Goal: Task Accomplishment & Management: Manage account settings

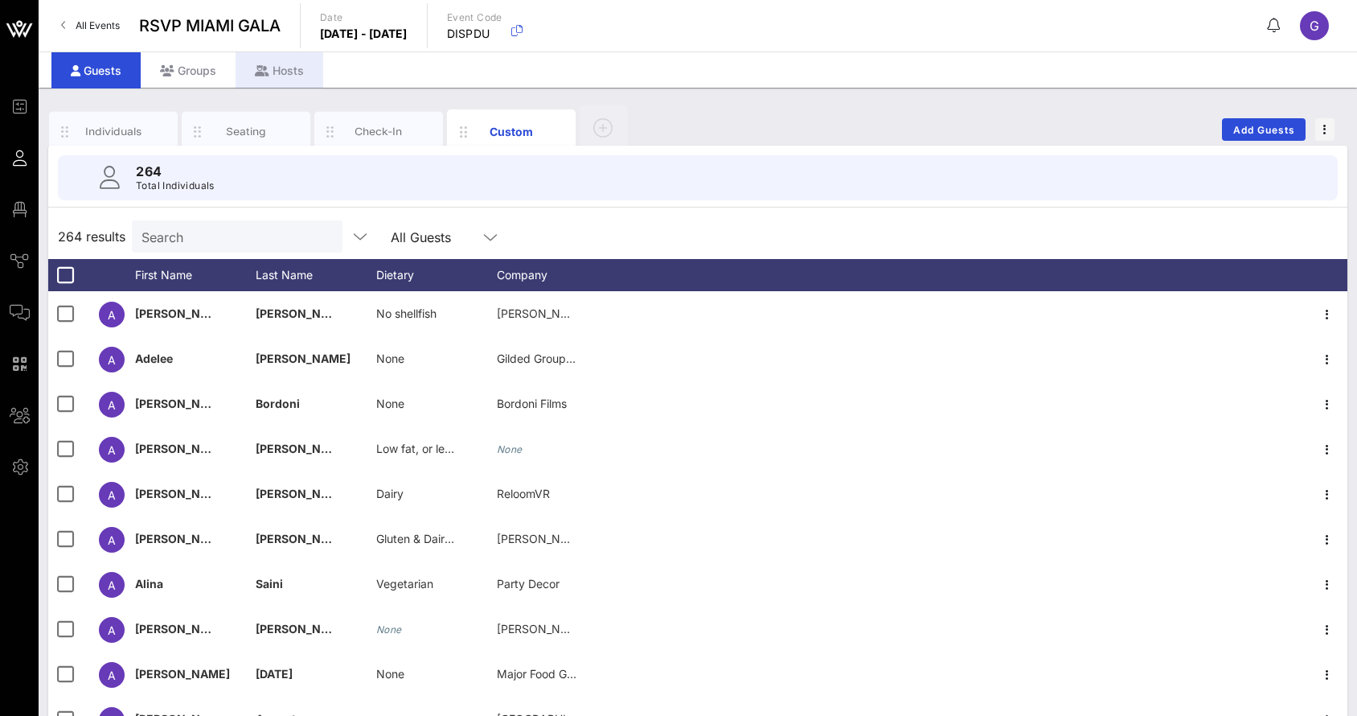
scroll to position [123, 0]
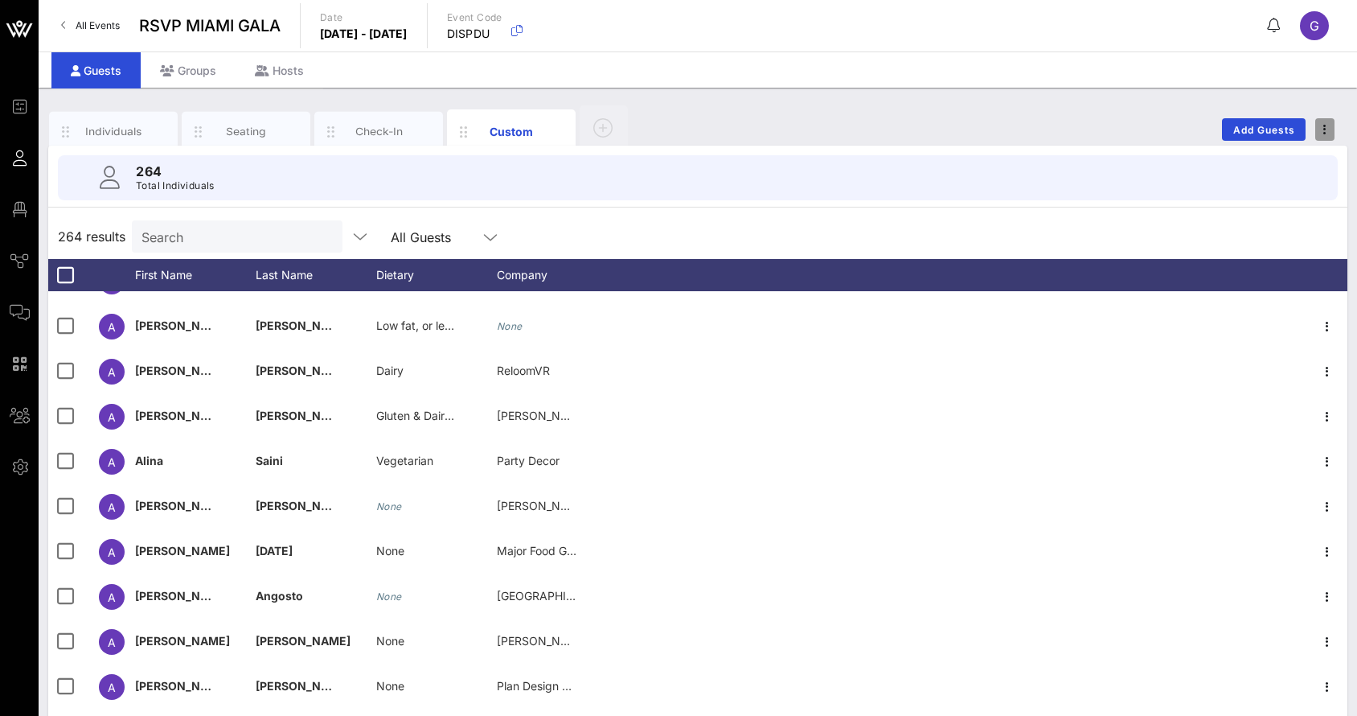
click at [1328, 126] on span "button" at bounding box center [1325, 129] width 19 height 11
click at [989, 232] on div "264 results Search All Guests" at bounding box center [697, 236] width 1299 height 45
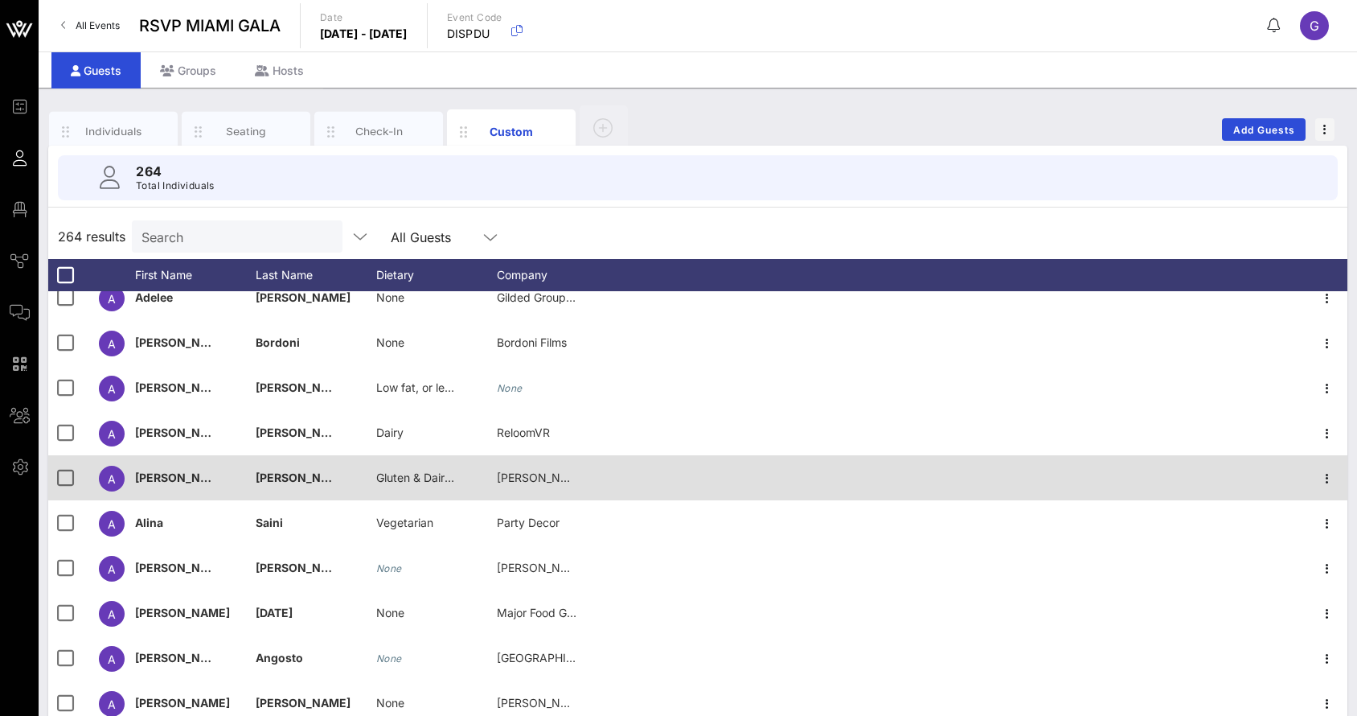
scroll to position [0, 0]
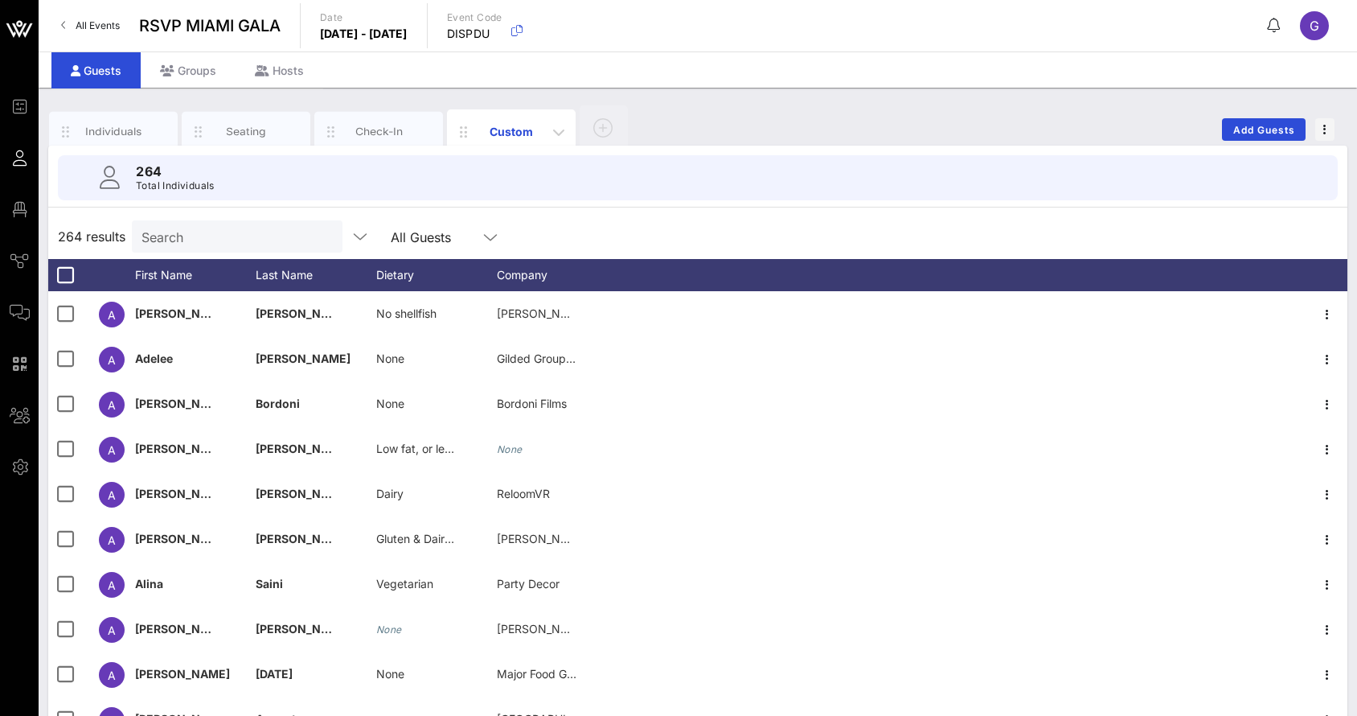
click at [529, 128] on div "Custom" at bounding box center [512, 131] width 72 height 17
click at [560, 133] on icon "button" at bounding box center [558, 131] width 19 height 19
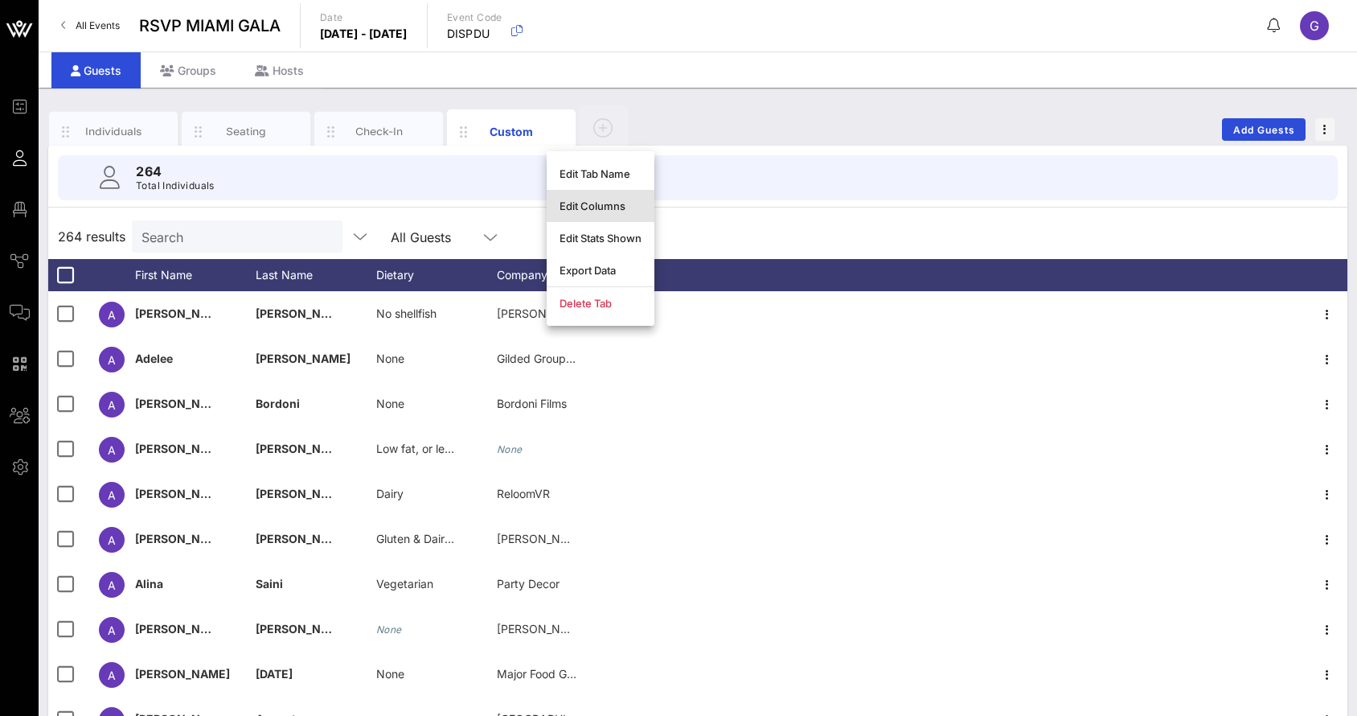
click at [573, 209] on div "Edit Columns" at bounding box center [601, 205] width 82 height 13
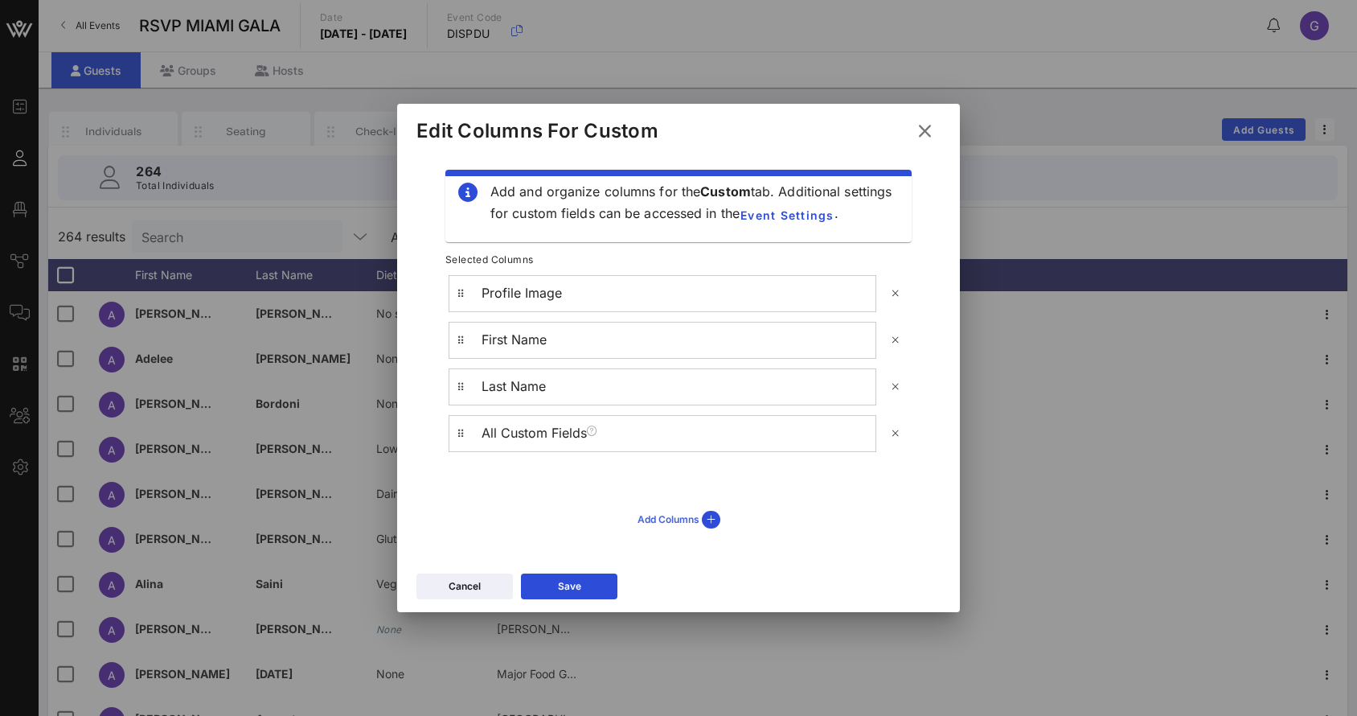
click at [672, 515] on div "Add Columns" at bounding box center [679, 520] width 83 height 18
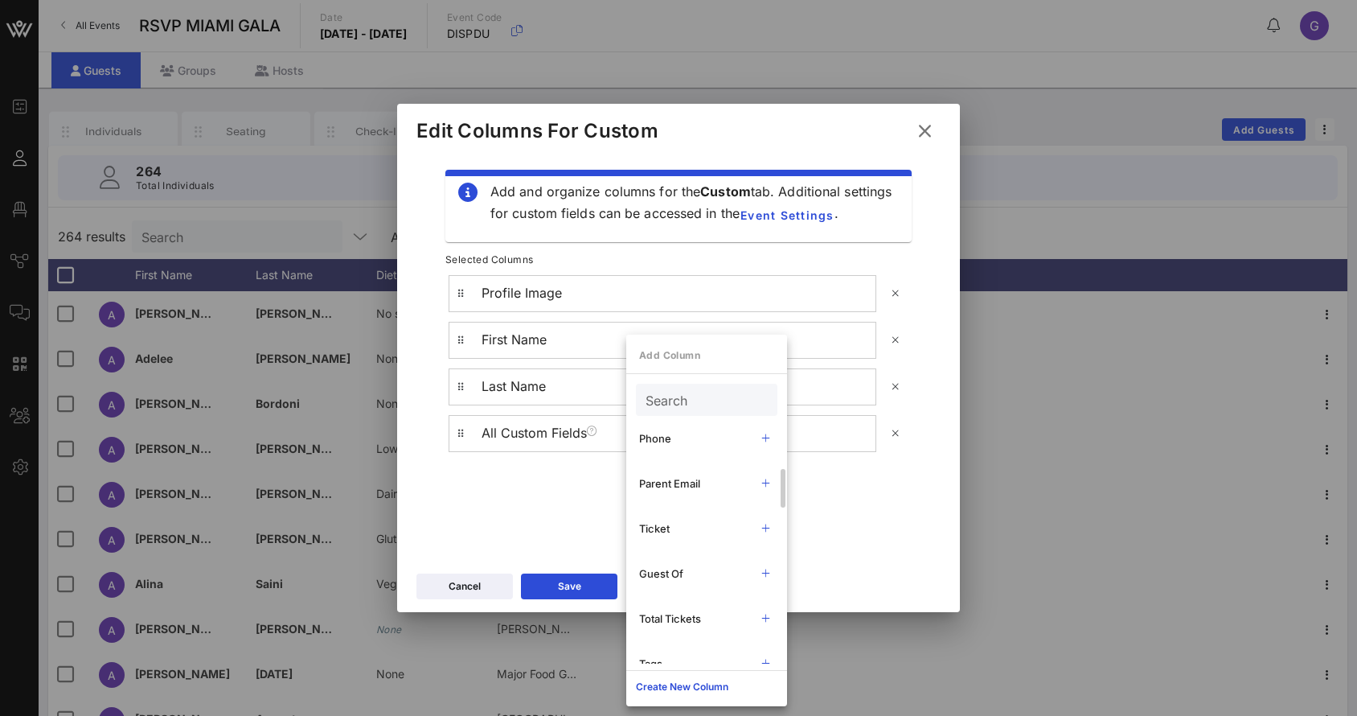
scroll to position [381, 0]
click at [554, 487] on div "Profile Image First Name Last Name All Custom Fields" at bounding box center [679, 385] width 492 height 241
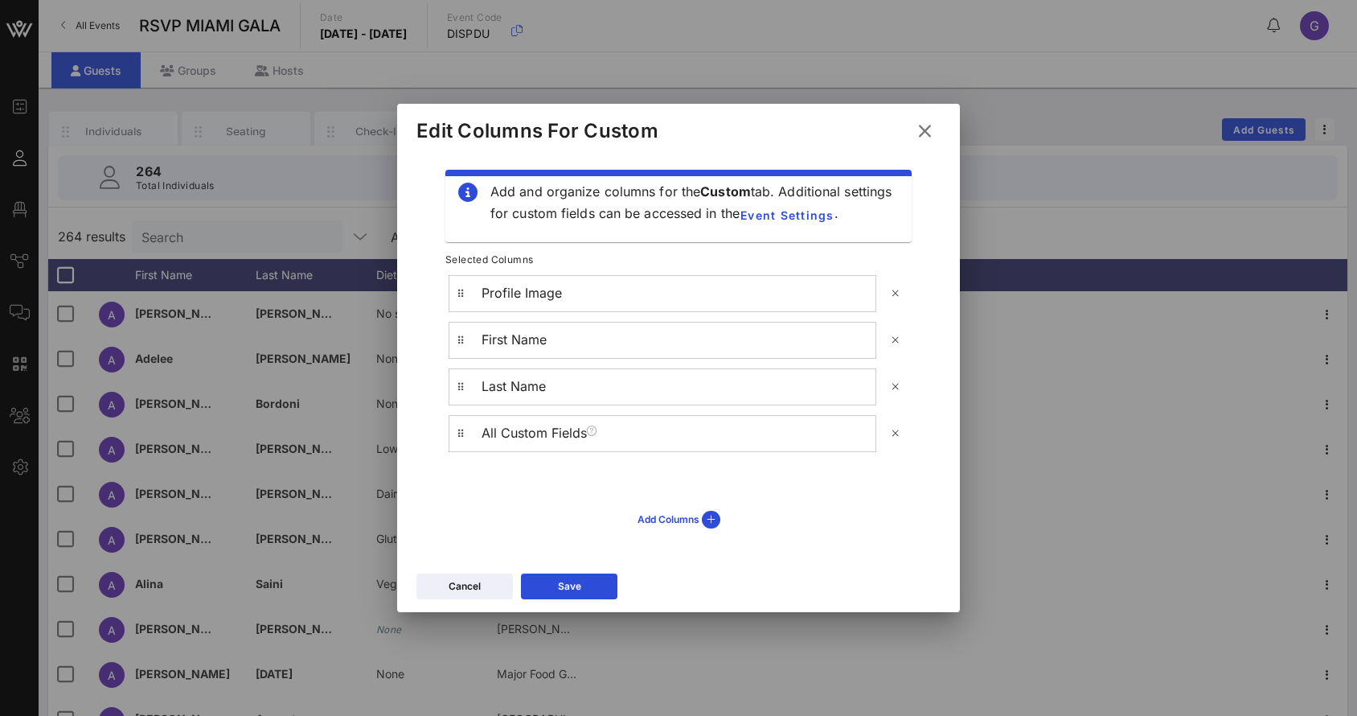
click at [926, 129] on icon at bounding box center [925, 130] width 22 height 19
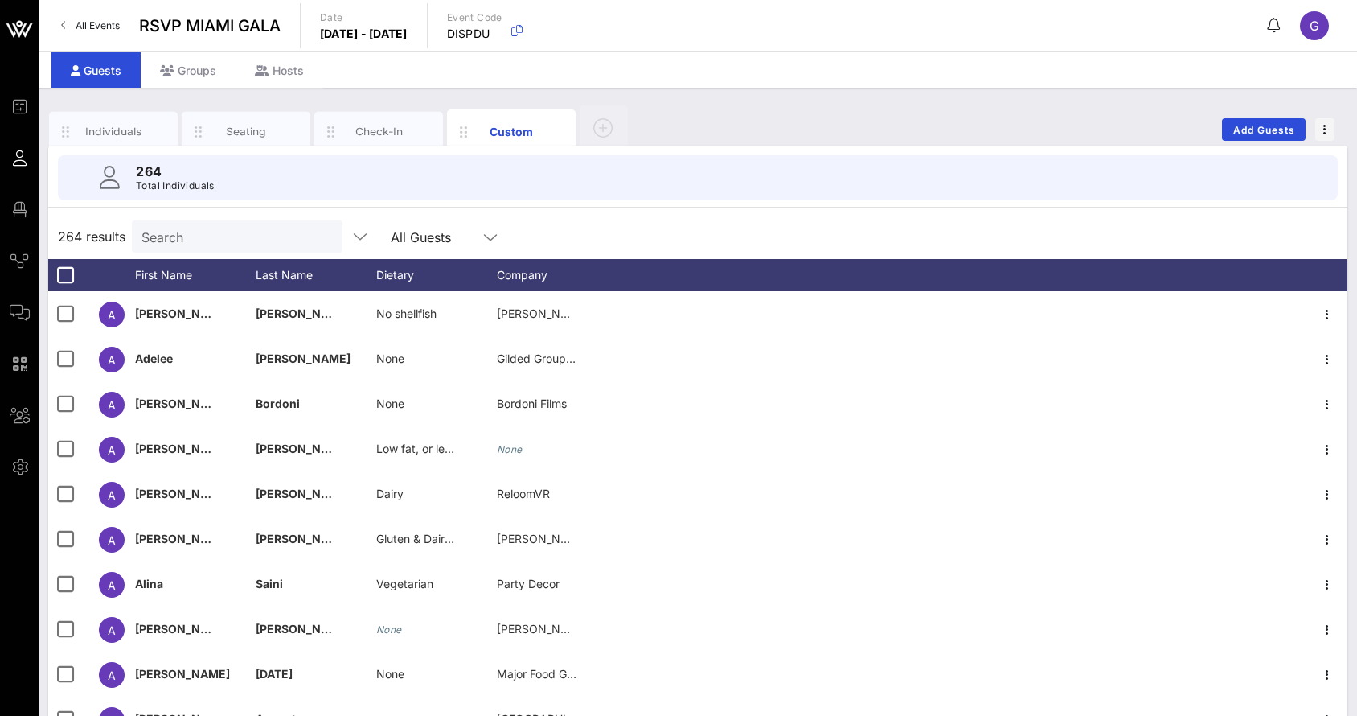
scroll to position [10, 0]
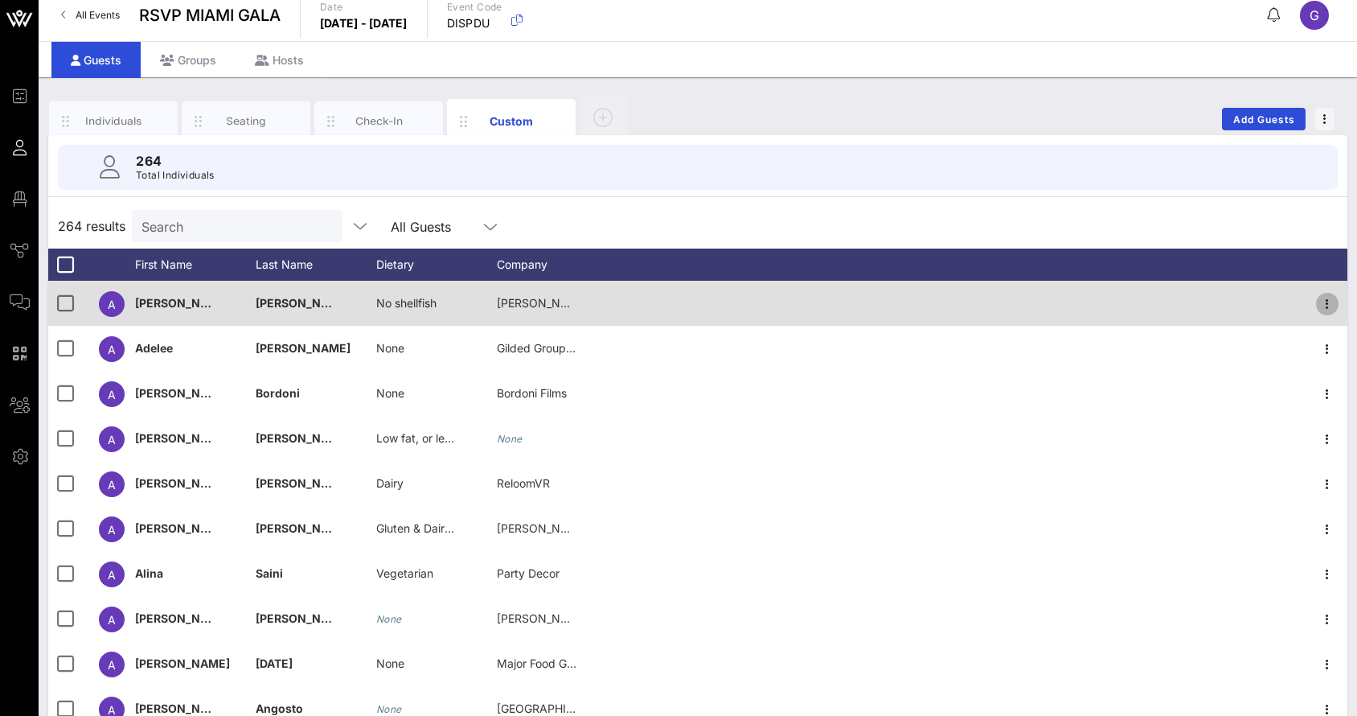
click at [1325, 309] on icon "button" at bounding box center [1327, 303] width 19 height 19
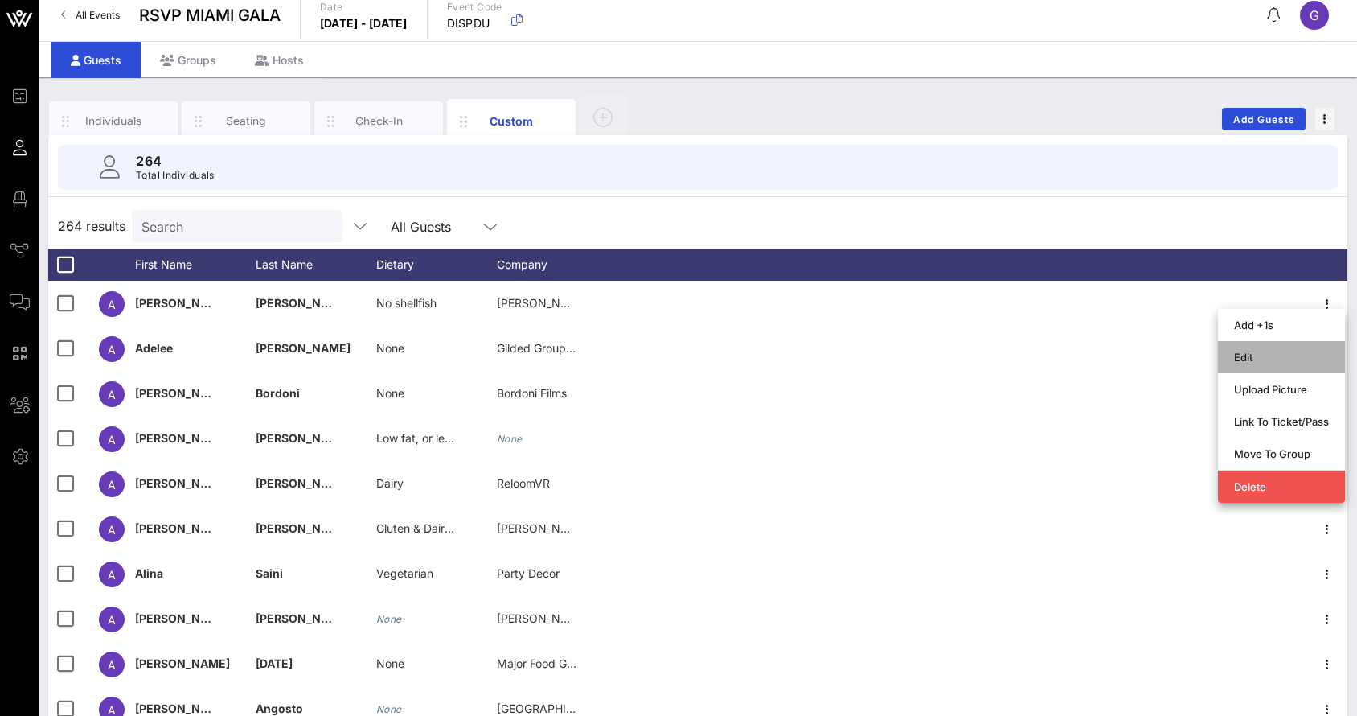
click at [1295, 366] on div "Edit" at bounding box center [1281, 357] width 95 height 26
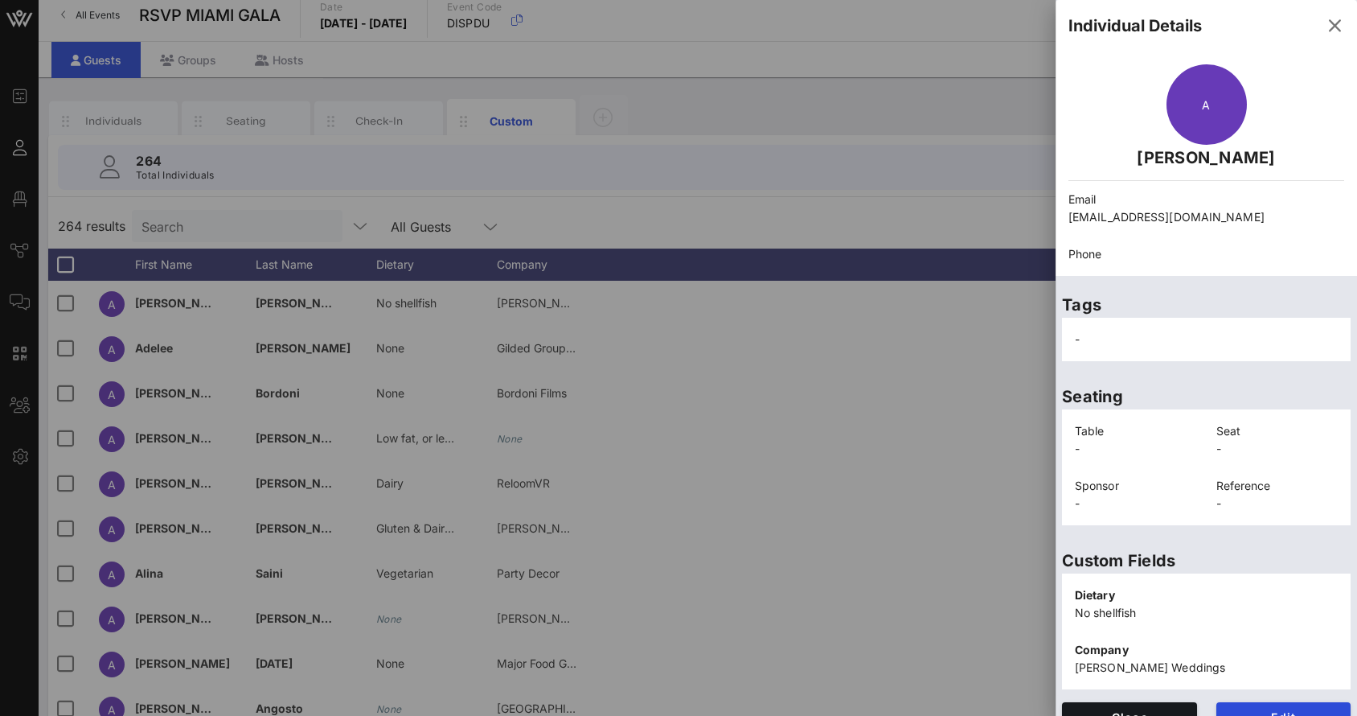
scroll to position [25, 0]
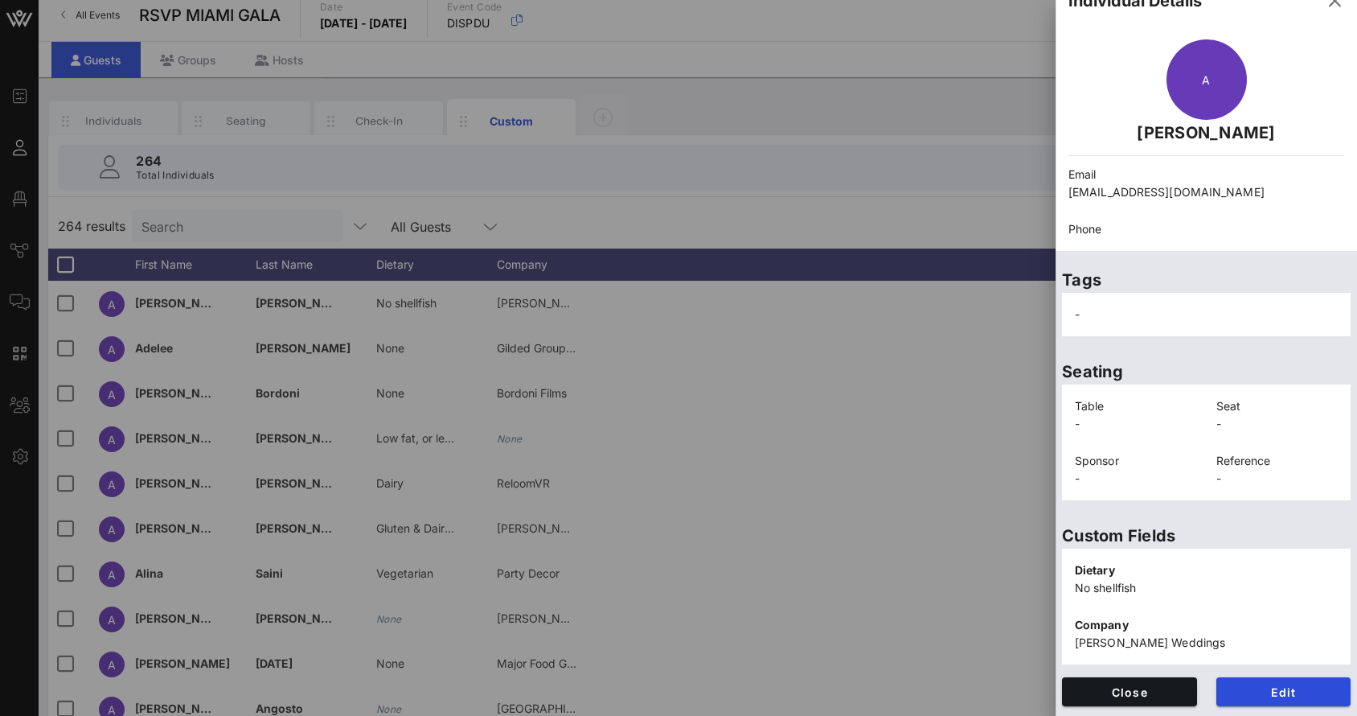
click at [965, 432] on div at bounding box center [678, 358] width 1357 height 716
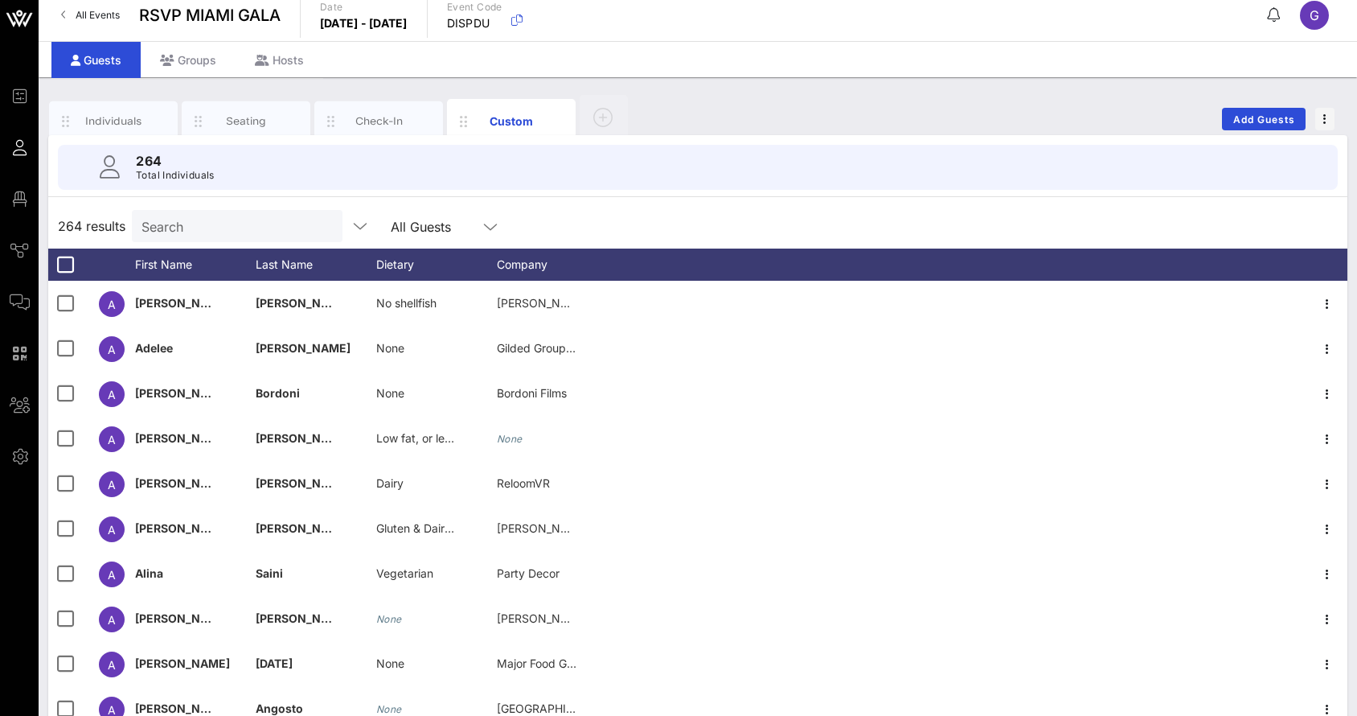
click at [1250, 252] on div at bounding box center [963, 264] width 690 height 32
click at [458, 219] on input "text" at bounding box center [468, 226] width 20 height 21
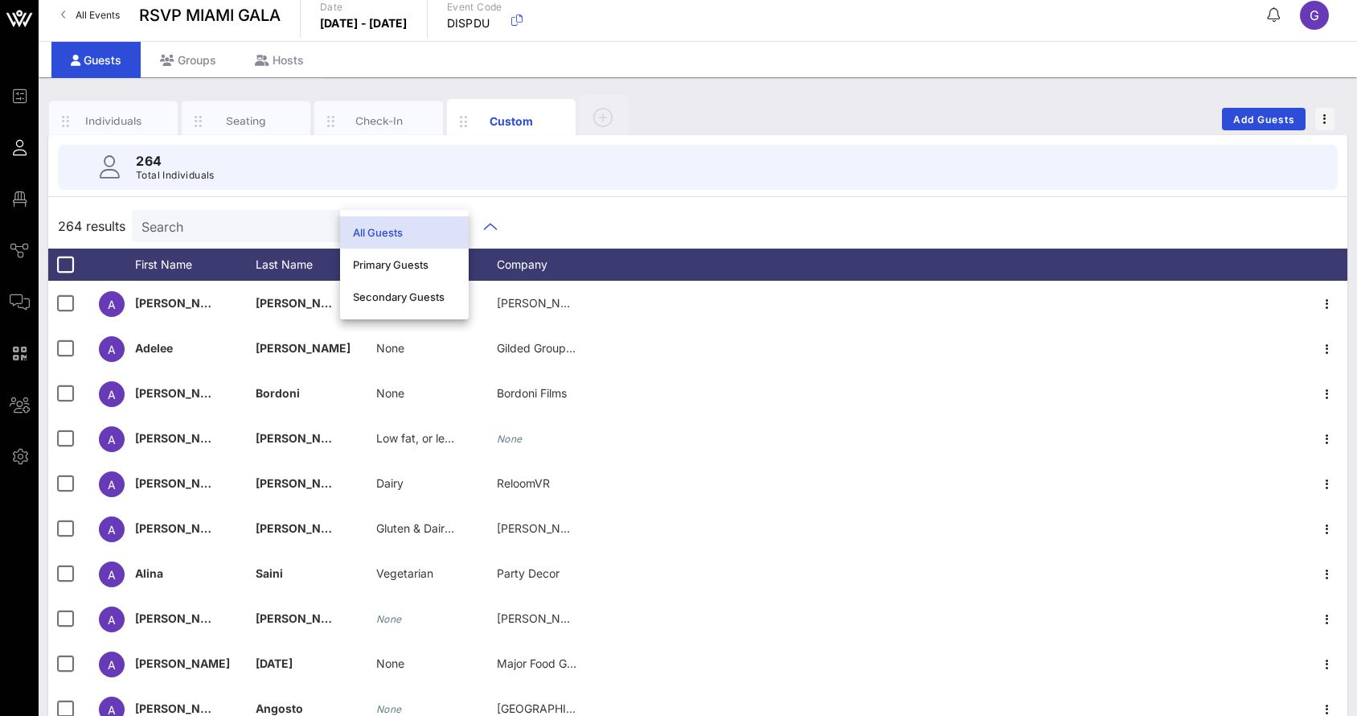
click at [351, 224] on icon "button" at bounding box center [360, 225] width 19 height 19
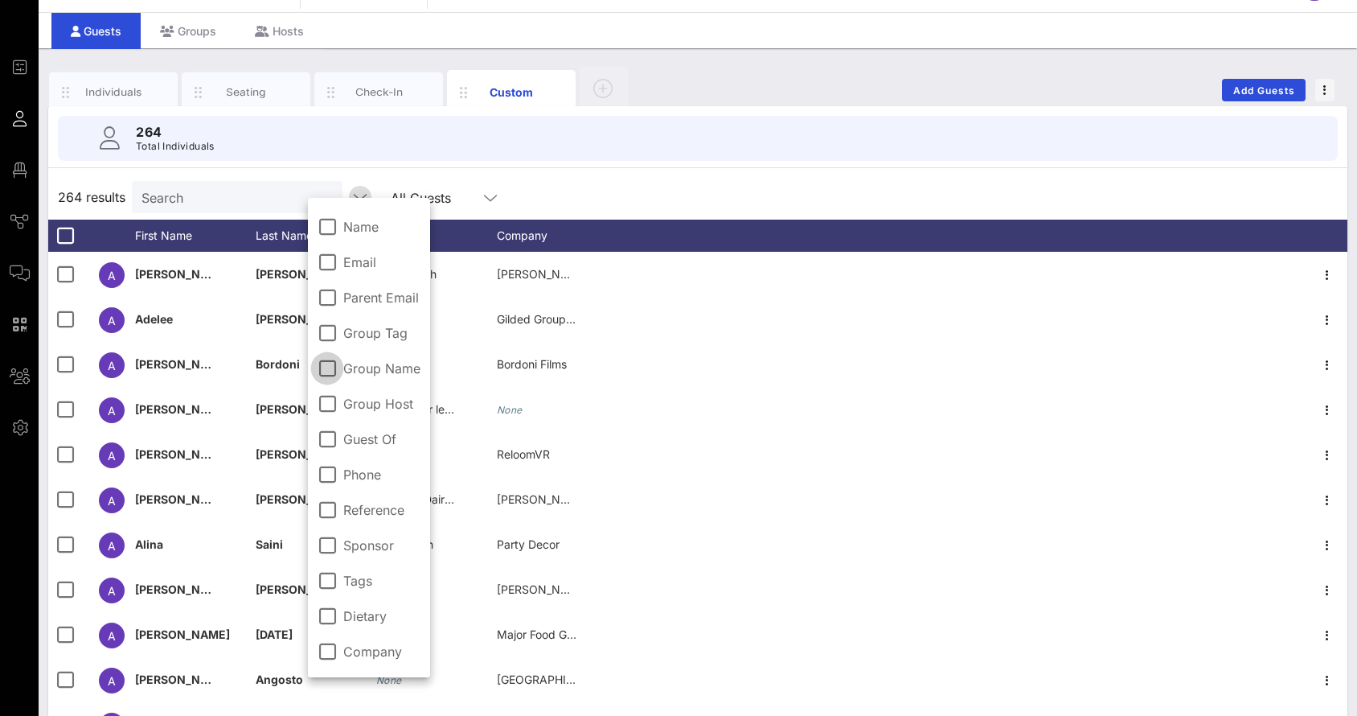
scroll to position [43, 0]
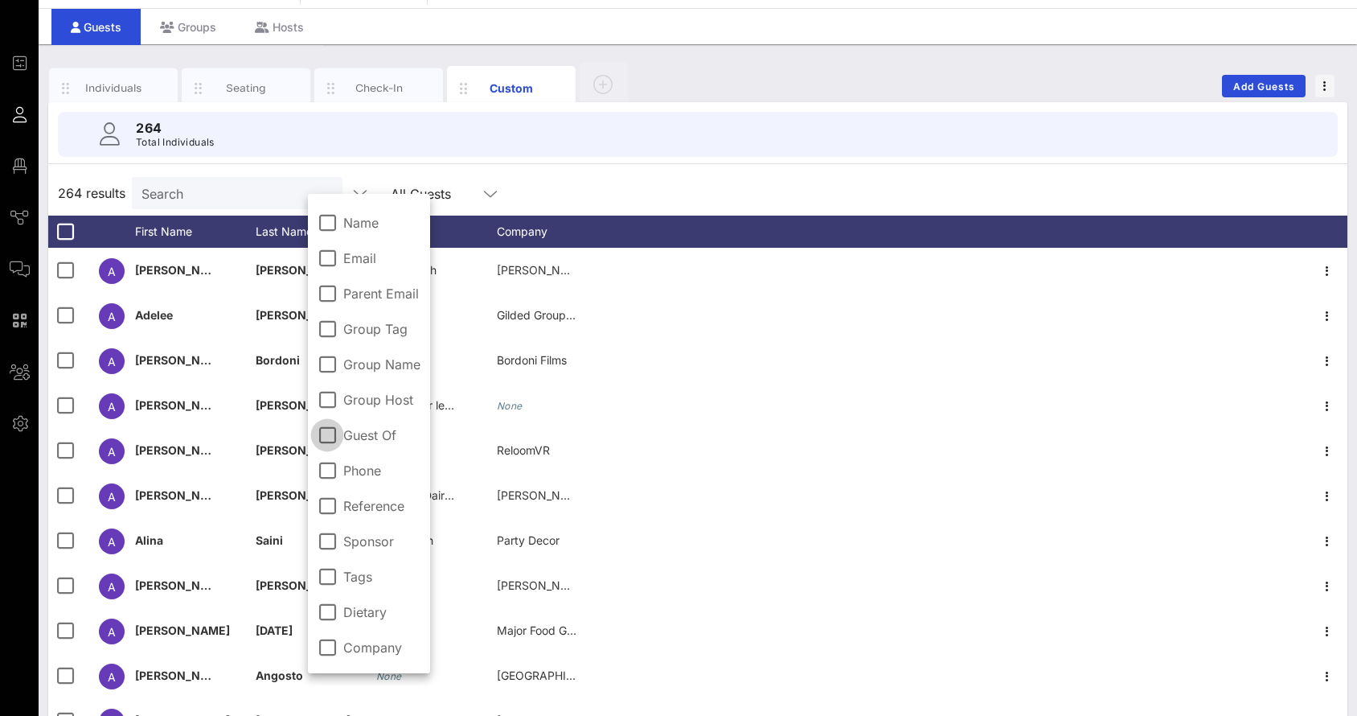
click at [326, 435] on div at bounding box center [327, 434] width 27 height 27
click at [649, 182] on div "264 results Search All Guests" at bounding box center [697, 192] width 1299 height 45
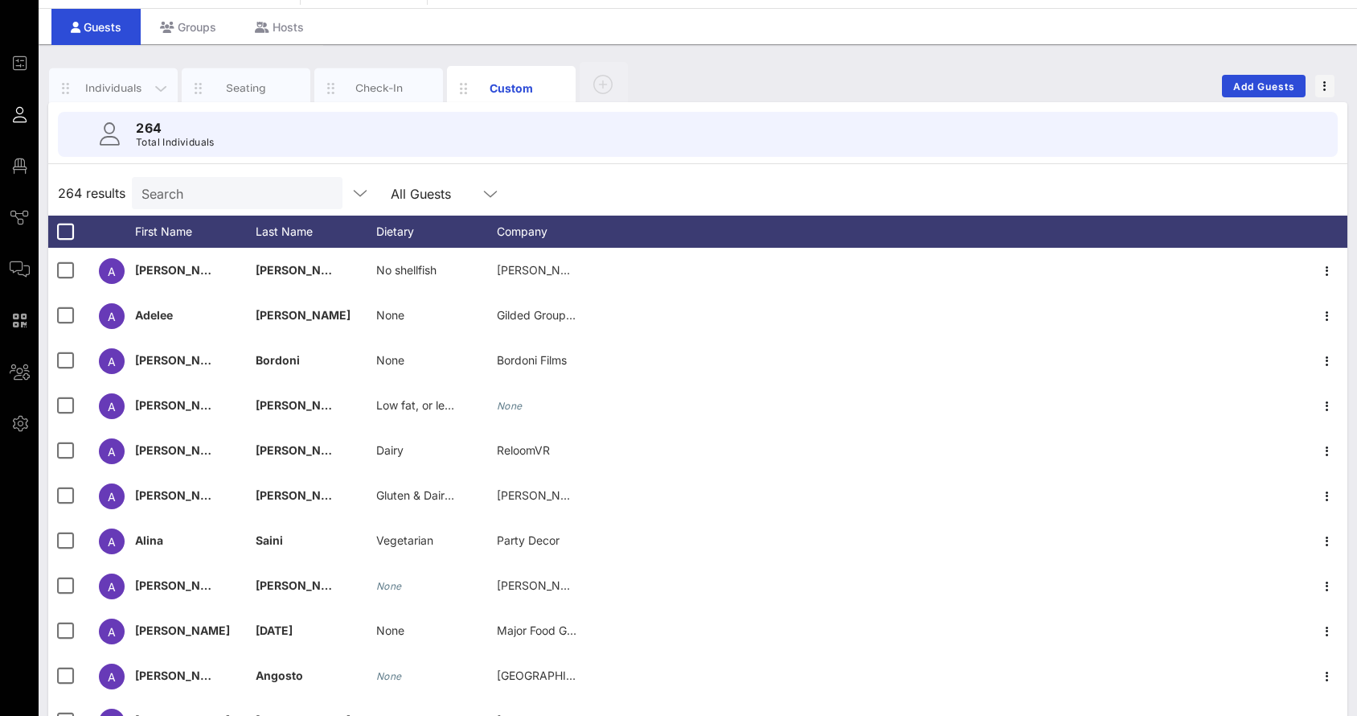
click at [117, 87] on div "Individuals" at bounding box center [114, 87] width 72 height 15
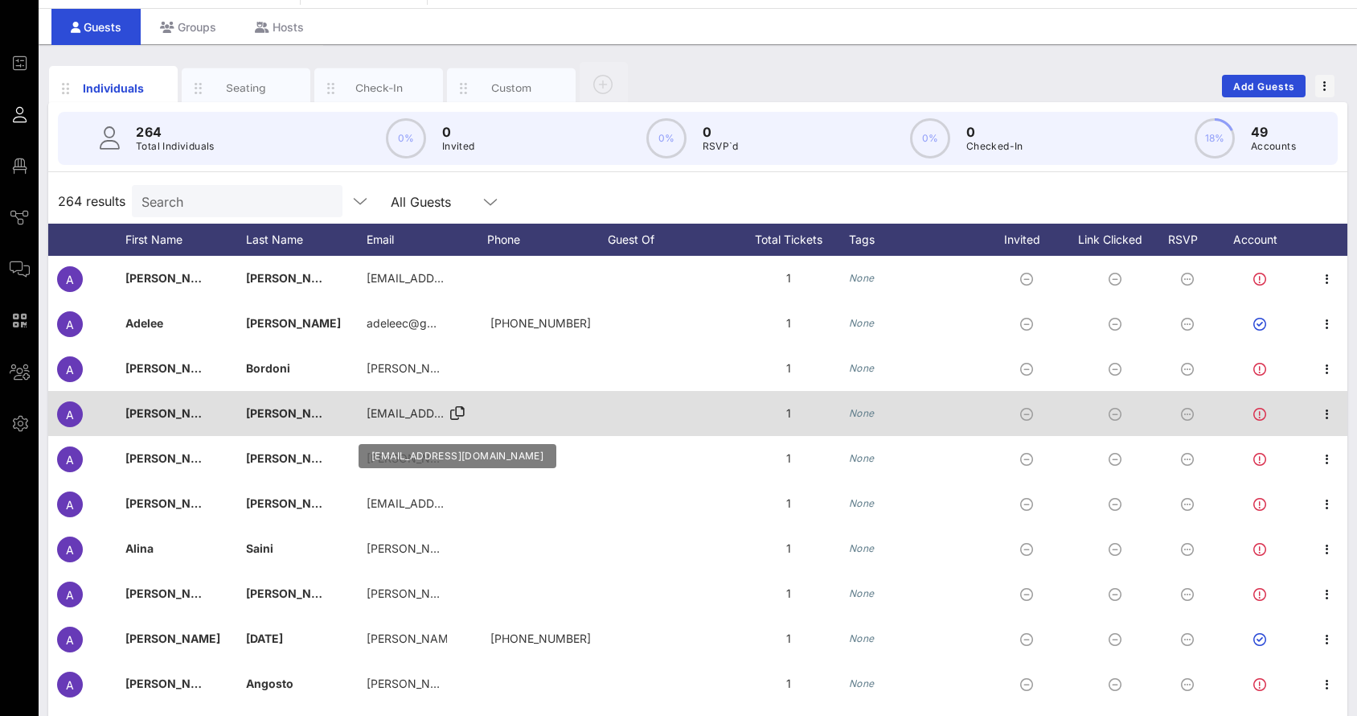
scroll to position [0, 0]
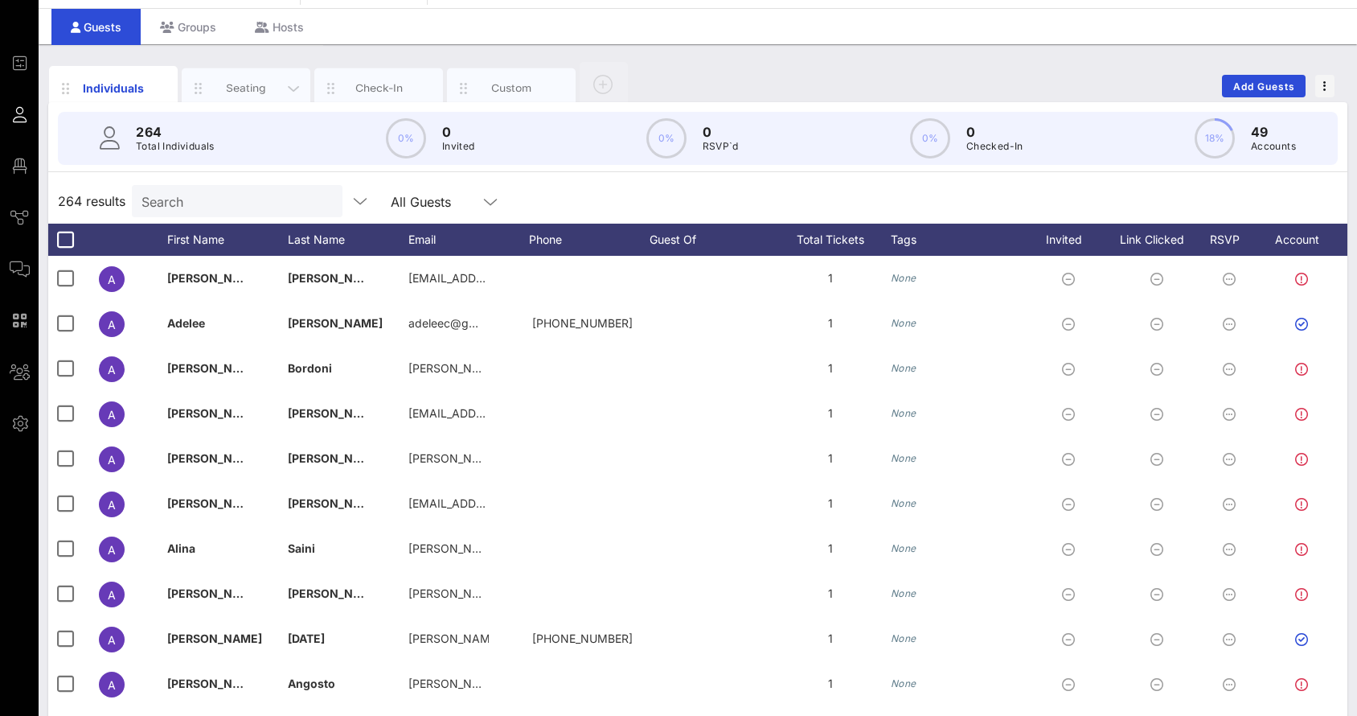
click at [252, 72] on div "Seating" at bounding box center [246, 88] width 129 height 40
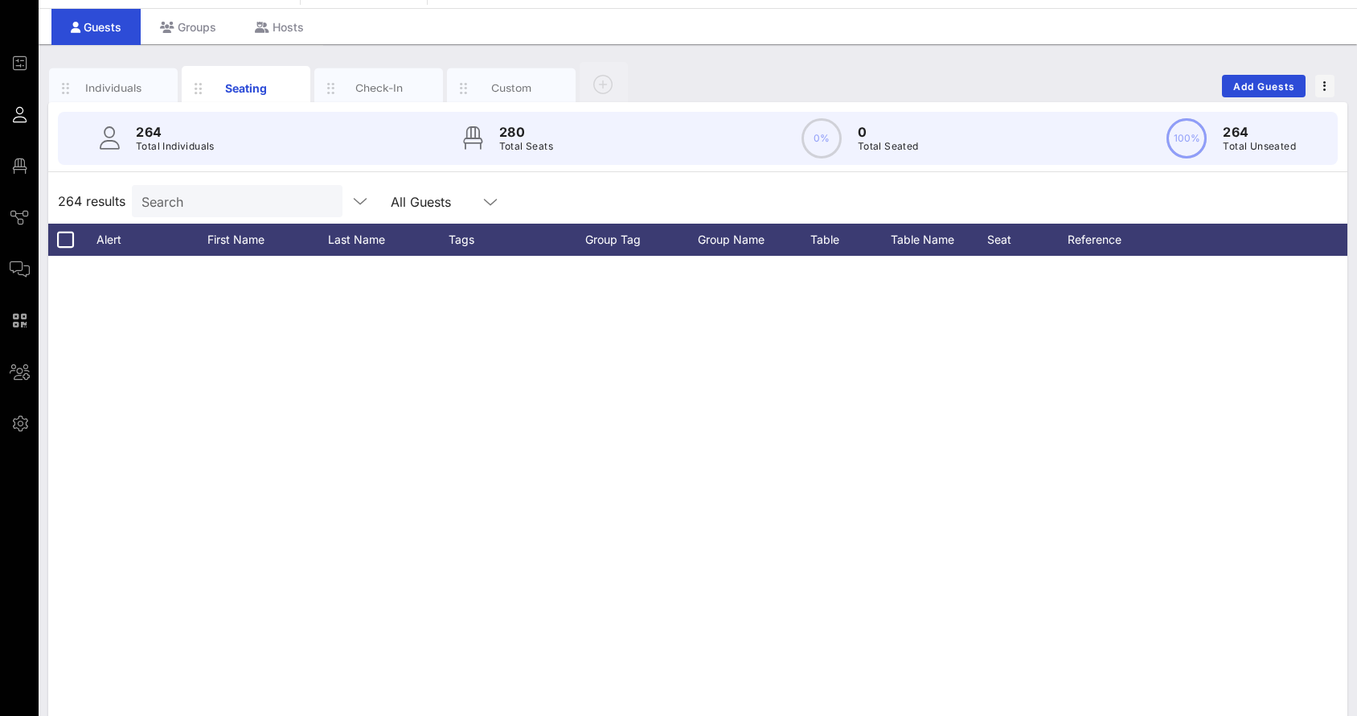
scroll to position [9075, 0]
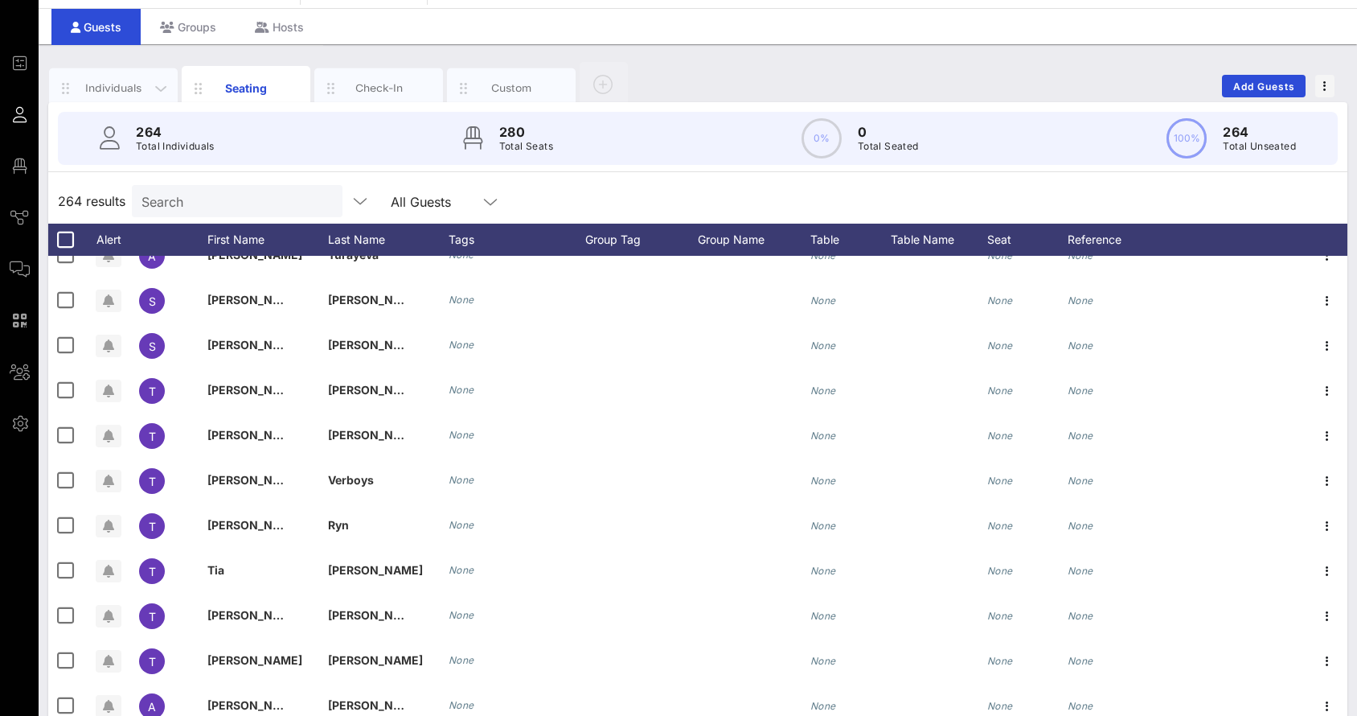
click at [132, 85] on div "Individuals" at bounding box center [114, 87] width 72 height 15
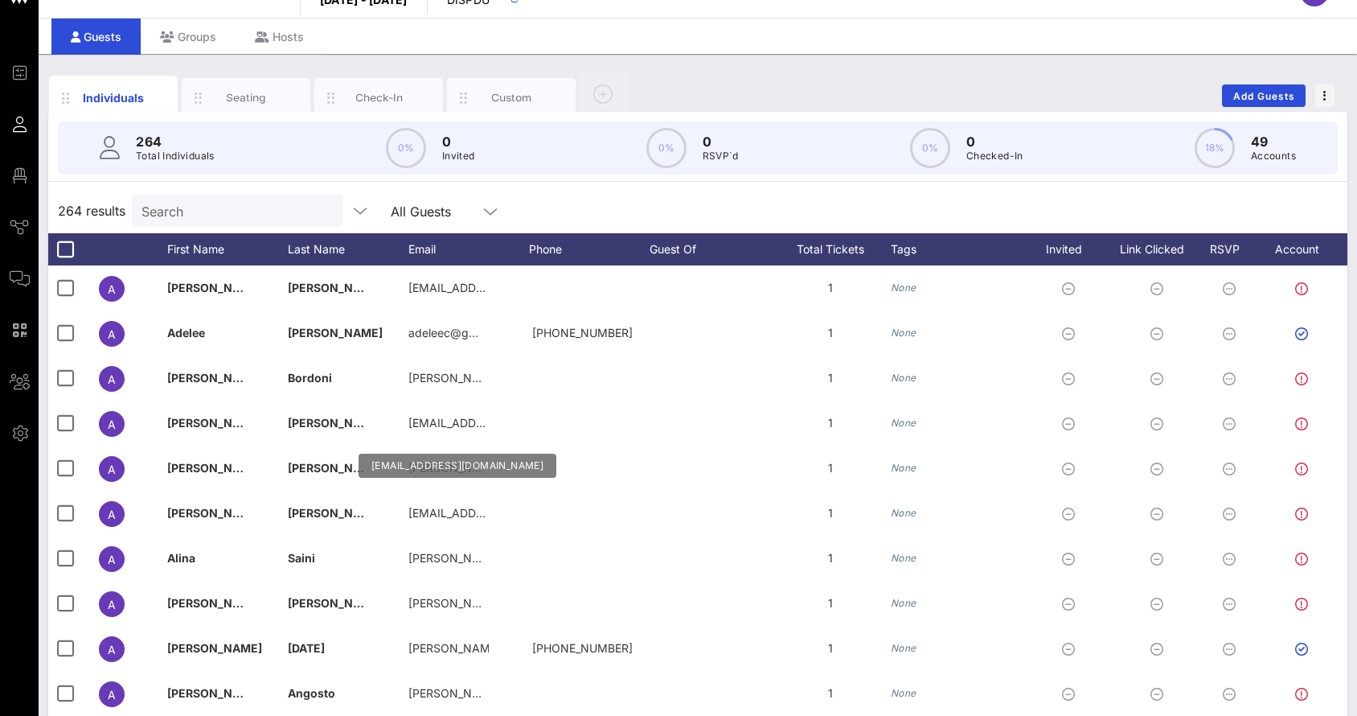
scroll to position [0, 0]
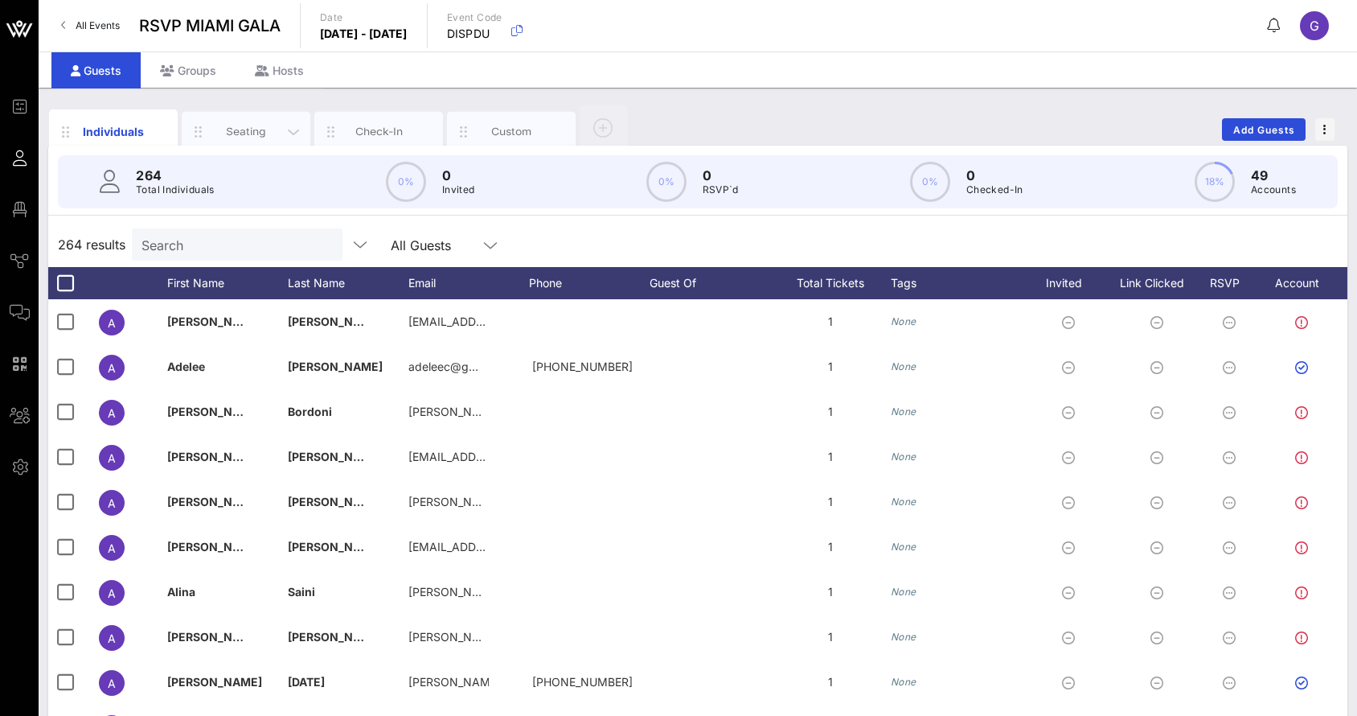
click at [274, 138] on div "Seating" at bounding box center [247, 131] width 72 height 15
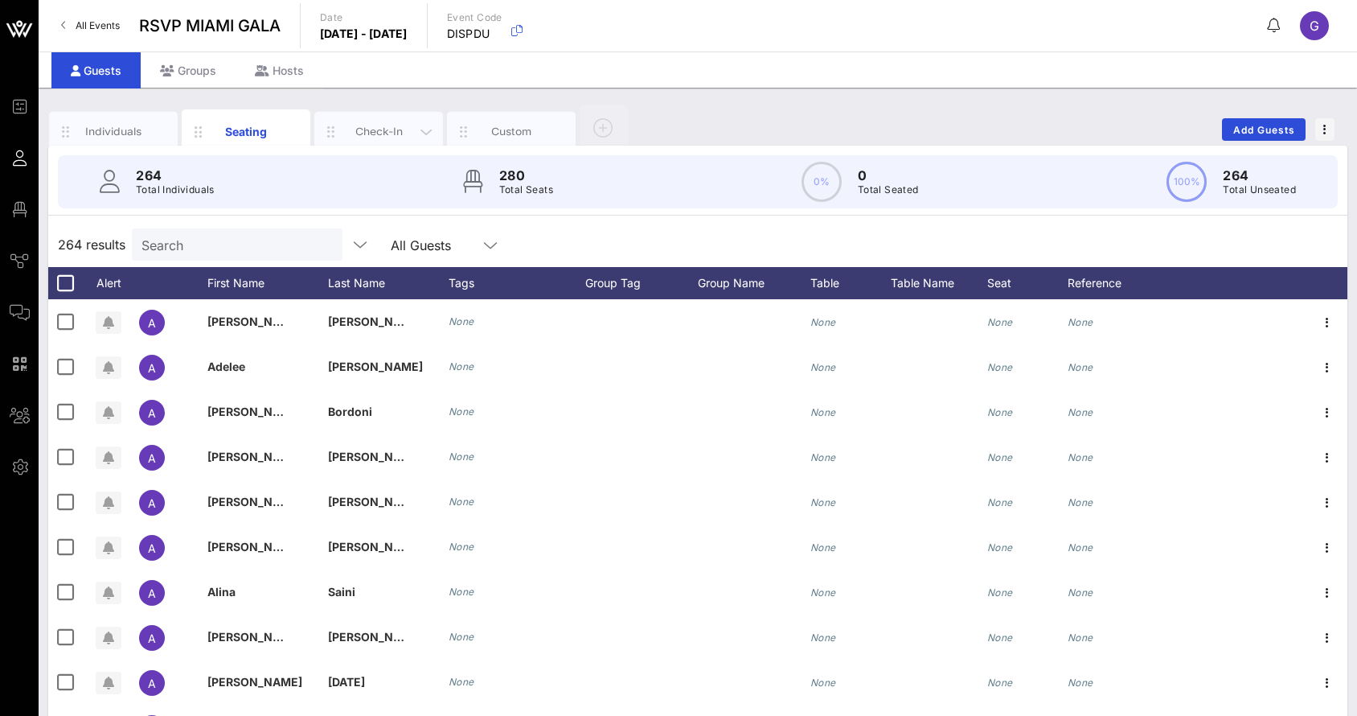
click at [388, 125] on div "Check-In" at bounding box center [379, 131] width 72 height 15
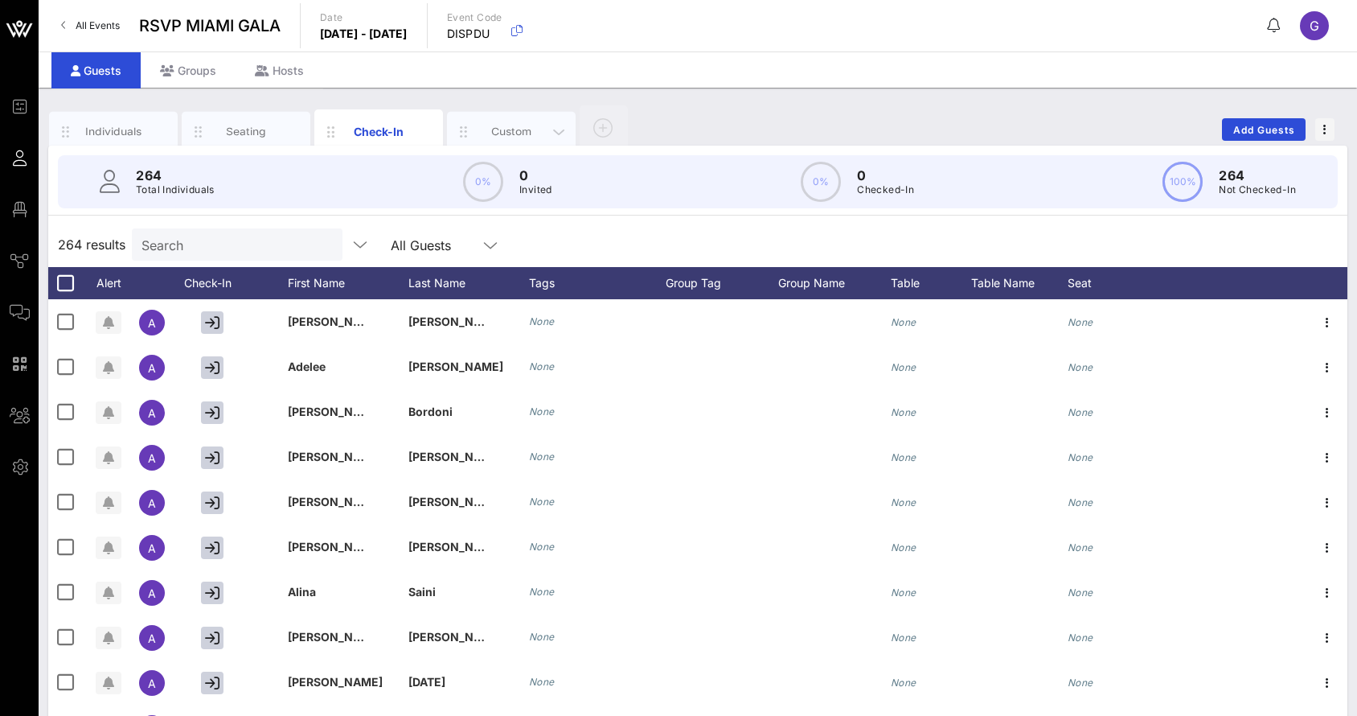
click at [512, 122] on div "Custom" at bounding box center [511, 132] width 129 height 40
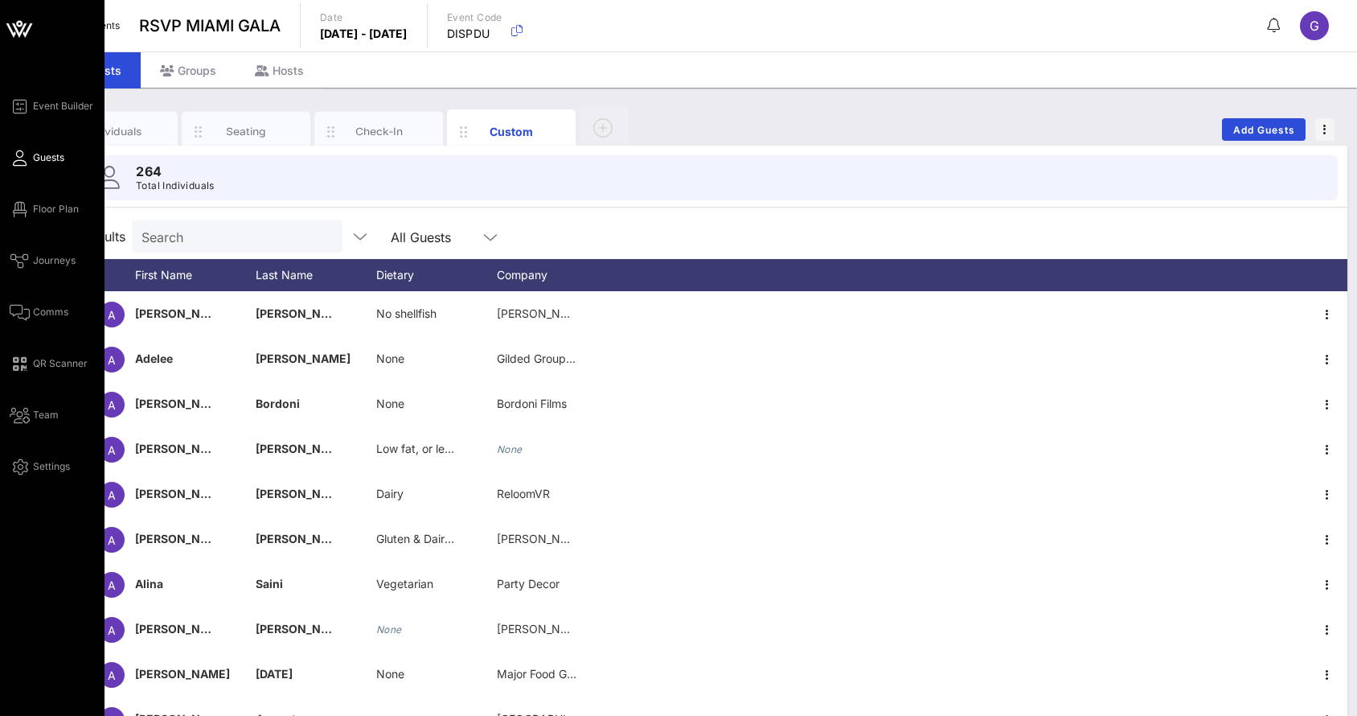
click at [29, 158] on link "Guests" at bounding box center [37, 157] width 55 height 19
click at [42, 213] on span "Floor Plan" at bounding box center [56, 209] width 46 height 14
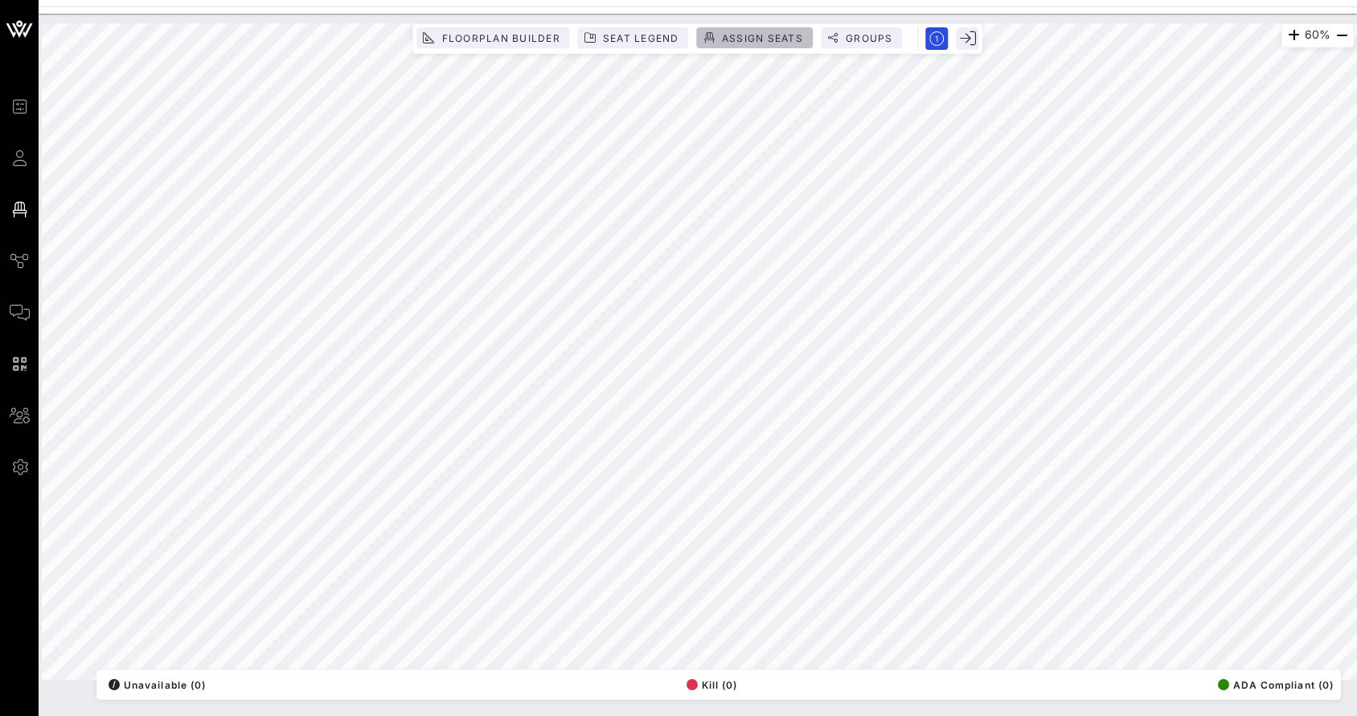
click at [751, 37] on span "Assign Seats" at bounding box center [762, 38] width 82 height 12
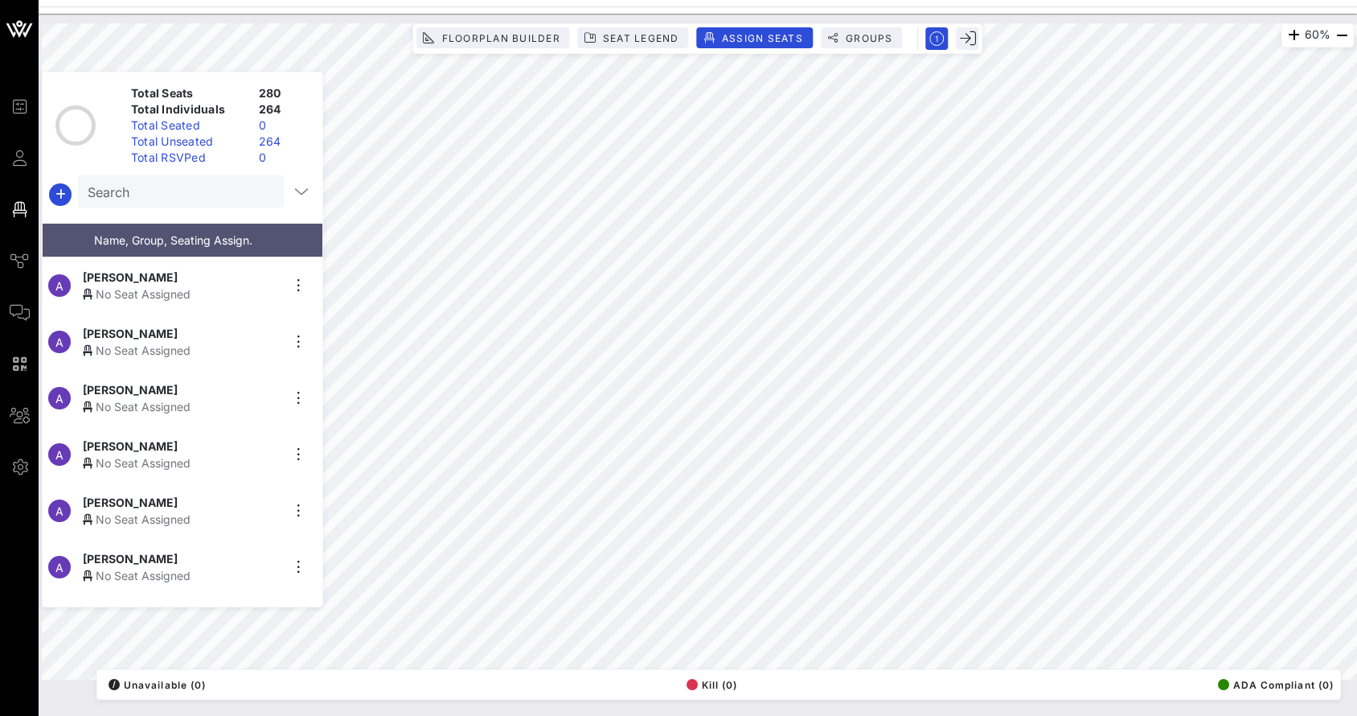
click at [193, 188] on input "Search" at bounding box center [179, 191] width 183 height 21
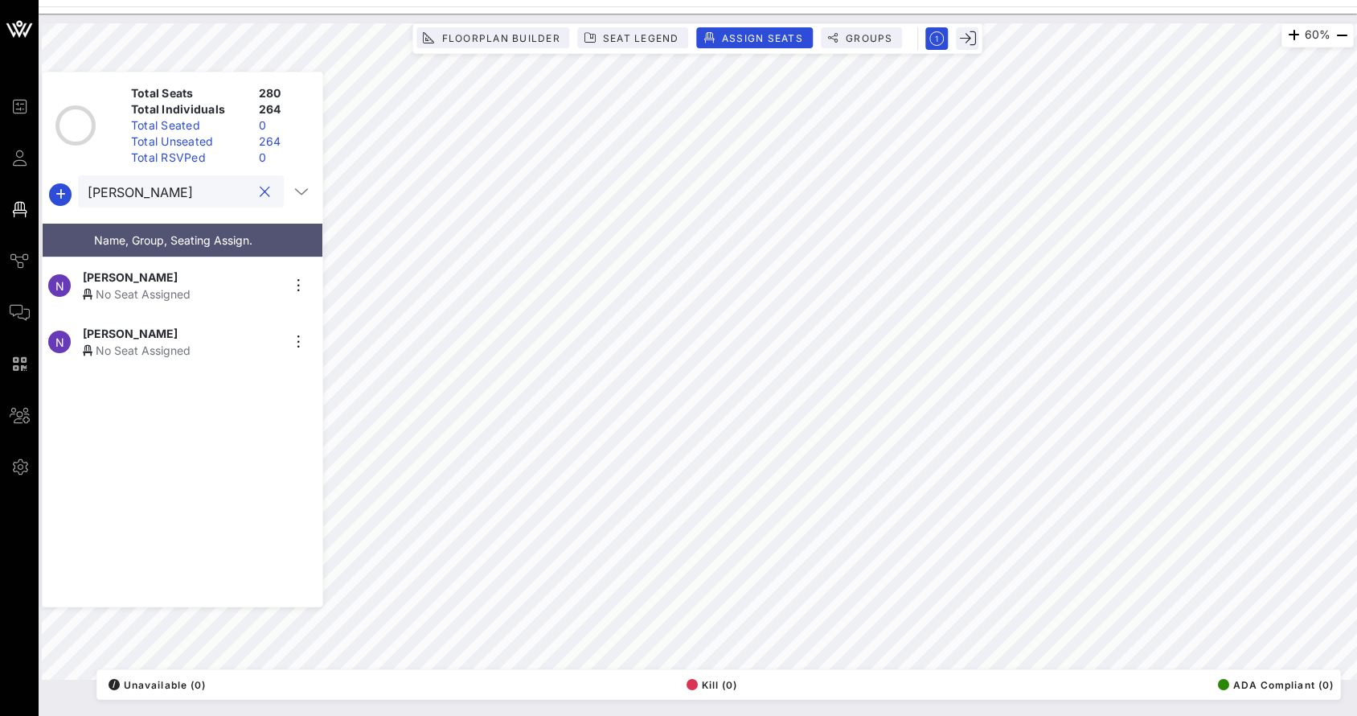
type input "[PERSON_NAME]"
click at [110, 269] on span "[PERSON_NAME]" at bounding box center [130, 277] width 95 height 17
click at [255, 187] on div at bounding box center [264, 192] width 19 height 19
click at [260, 191] on button "clear icon" at bounding box center [265, 192] width 10 height 16
type input "[PERSON_NAME]"
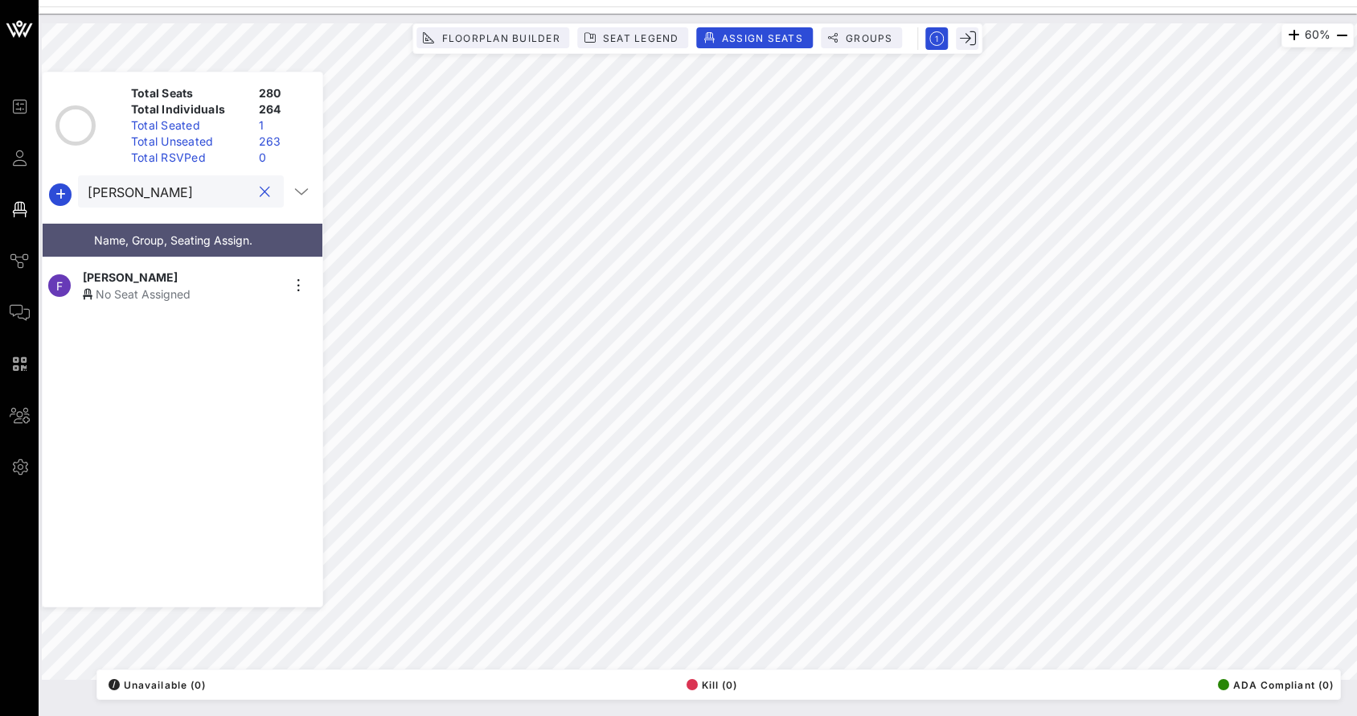
click at [213, 276] on div "[PERSON_NAME]" at bounding box center [182, 277] width 198 height 17
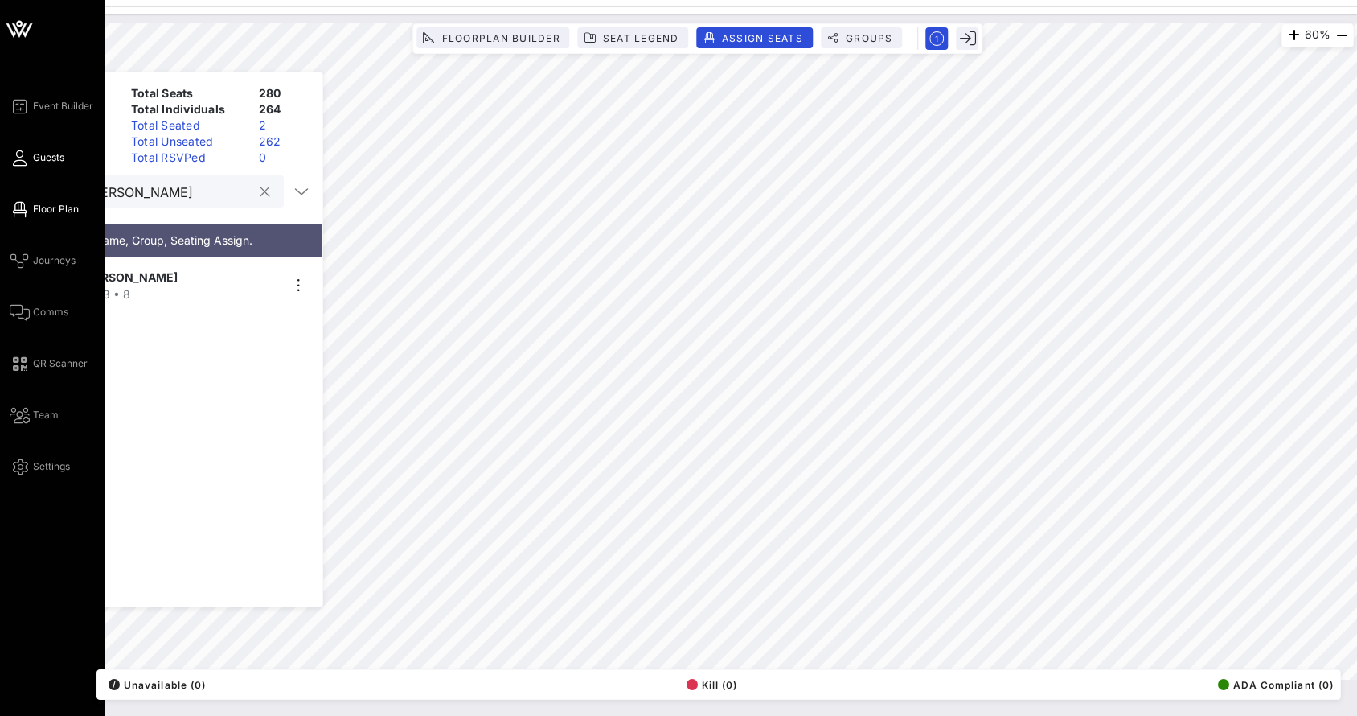
click at [44, 161] on span "Guests" at bounding box center [48, 157] width 31 height 14
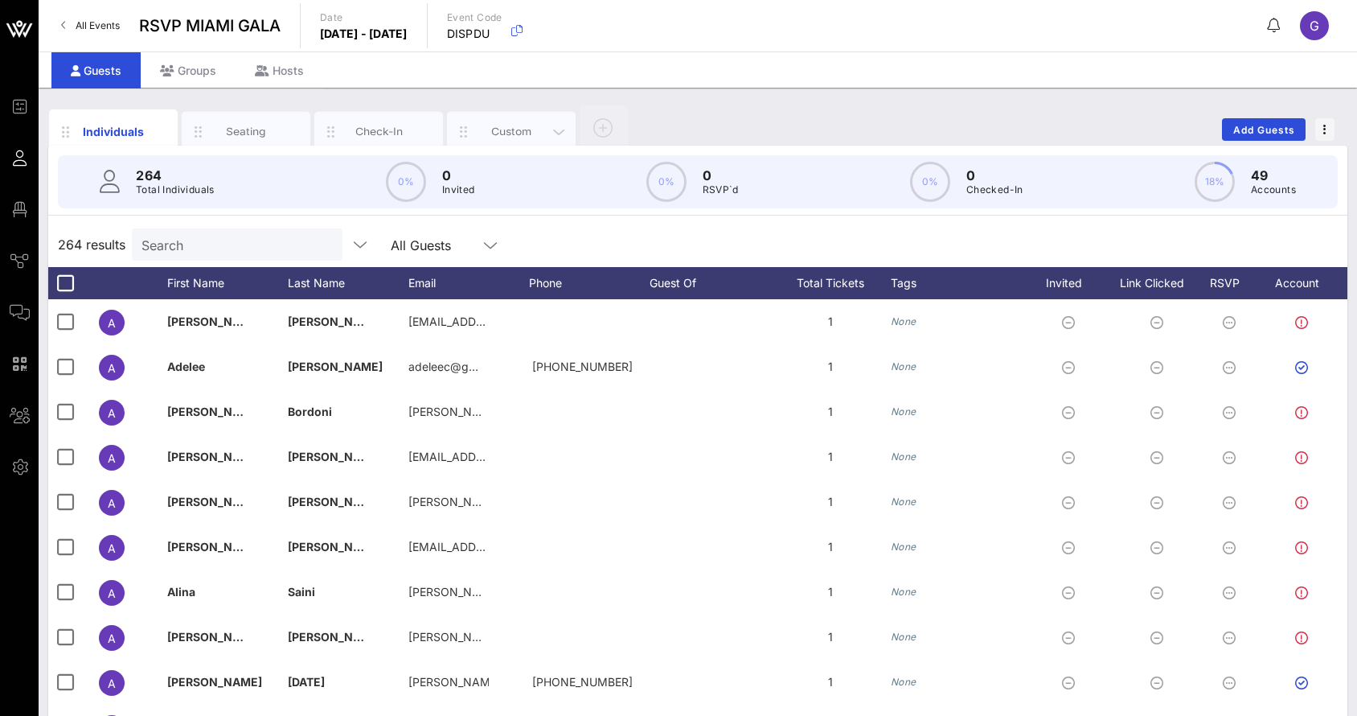
click at [486, 126] on div "Custom" at bounding box center [512, 131] width 72 height 15
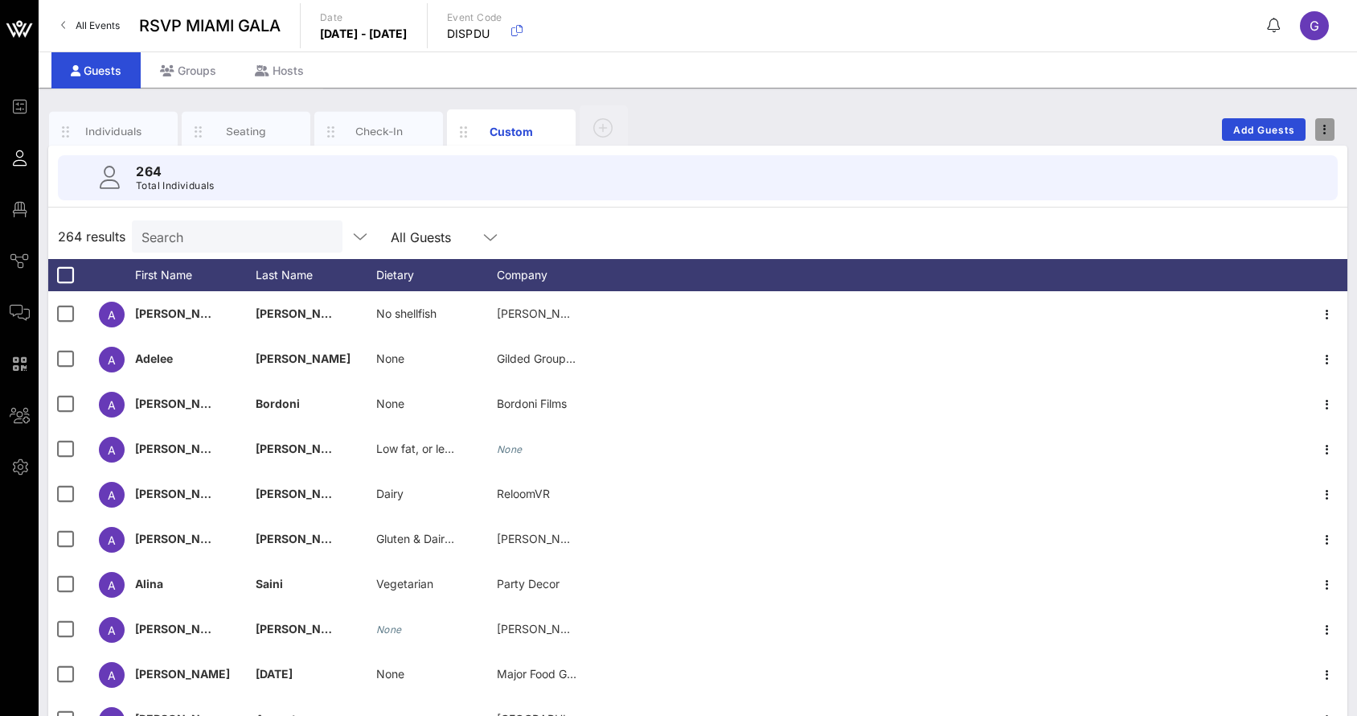
click at [1322, 137] on button "button" at bounding box center [1325, 129] width 19 height 23
click at [1202, 226] on div "264 results Search All Guests" at bounding box center [697, 236] width 1299 height 45
click at [543, 125] on div "Custom" at bounding box center [512, 131] width 72 height 17
click at [467, 129] on icon "button" at bounding box center [463, 131] width 19 height 19
click at [552, 129] on icon "button" at bounding box center [558, 131] width 19 height 19
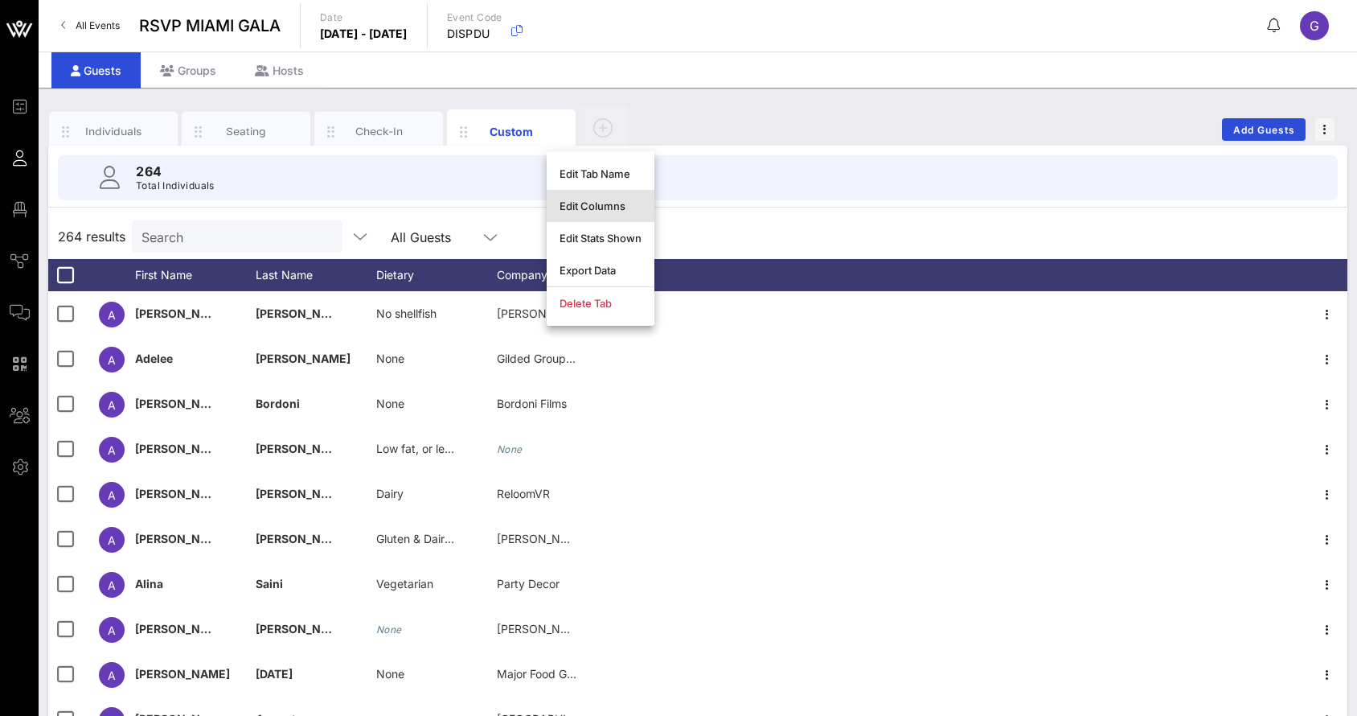
click at [580, 197] on div "Edit Columns" at bounding box center [601, 206] width 108 height 32
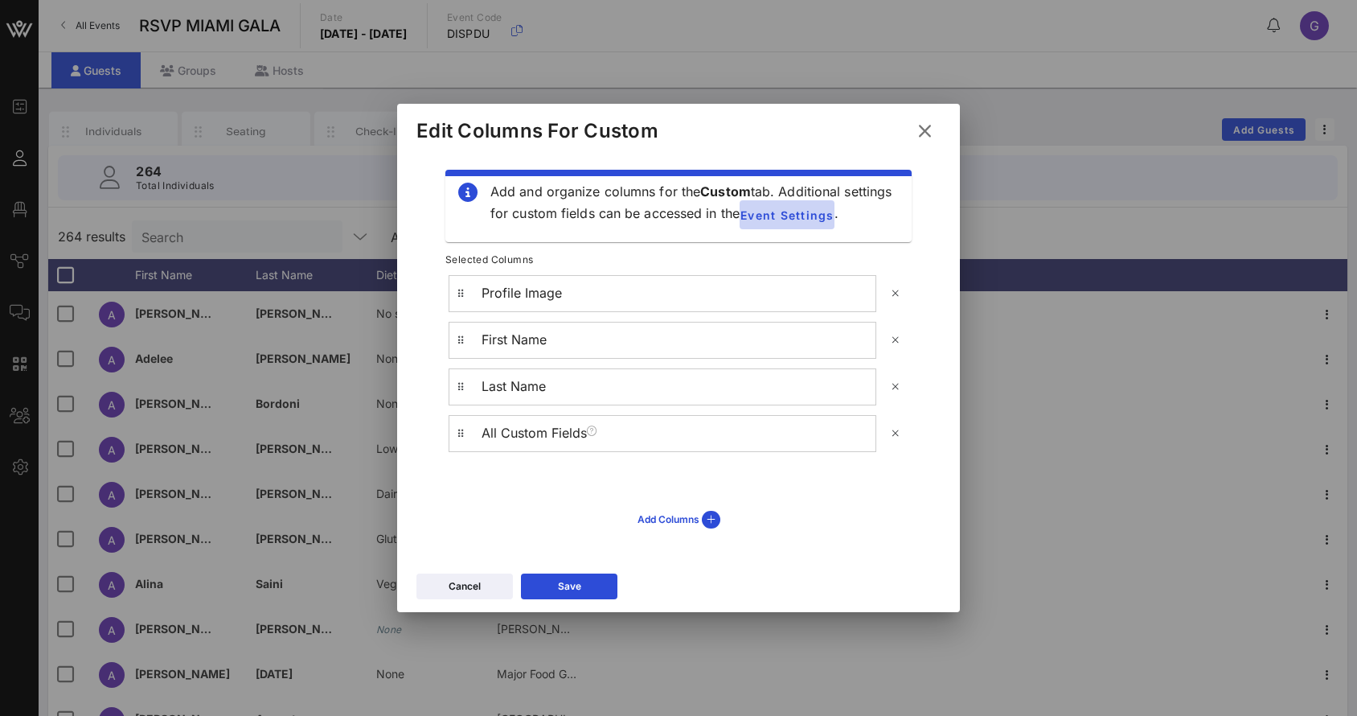
click at [772, 204] on link "Event Settings" at bounding box center [787, 214] width 95 height 29
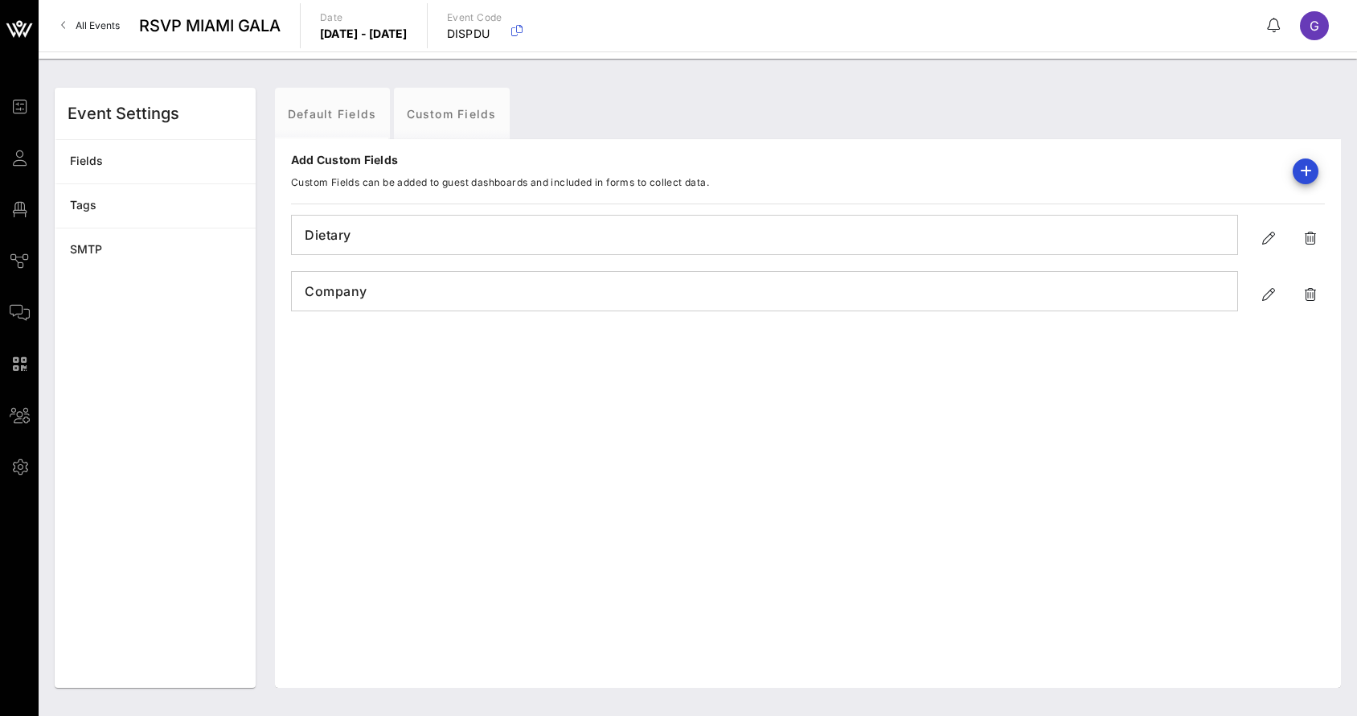
click at [1291, 166] on div at bounding box center [1299, 171] width 51 height 39
click at [1304, 170] on icon "button" at bounding box center [1305, 171] width 19 height 19
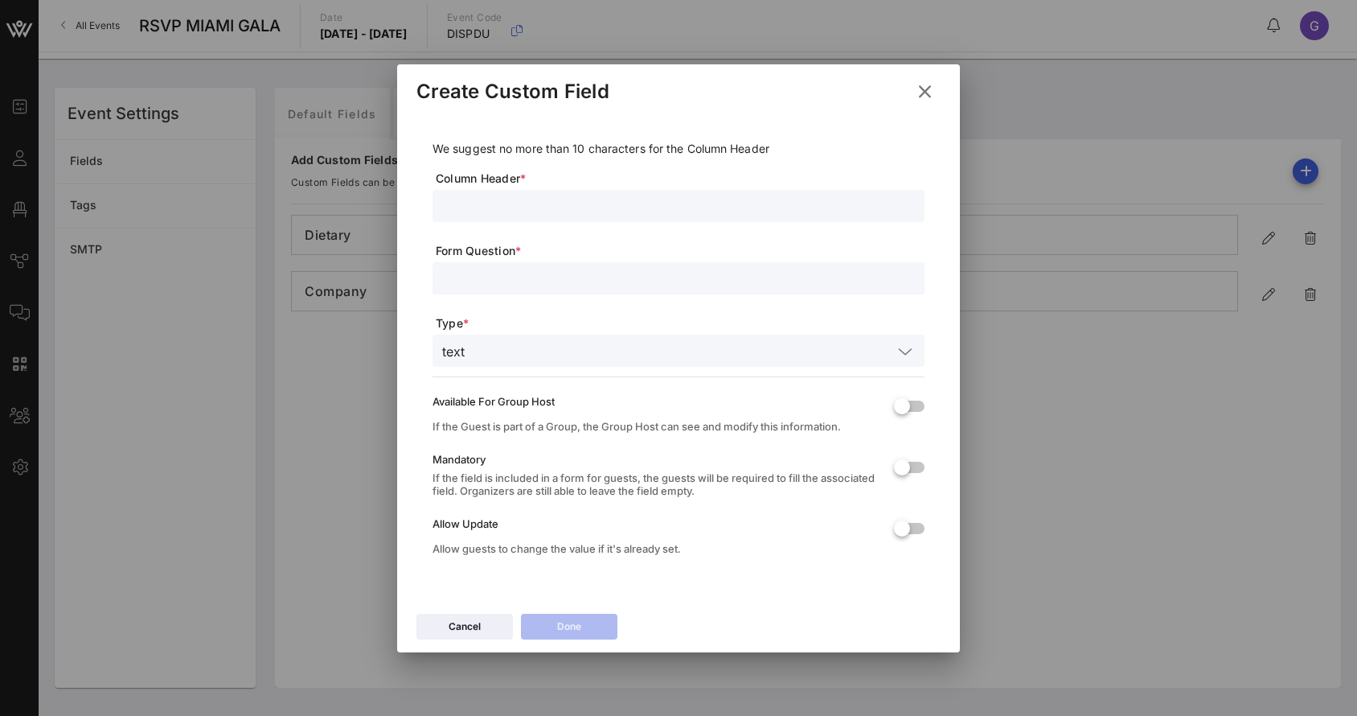
click at [597, 199] on input "text" at bounding box center [678, 205] width 473 height 21
click at [914, 92] on button at bounding box center [924, 91] width 31 height 29
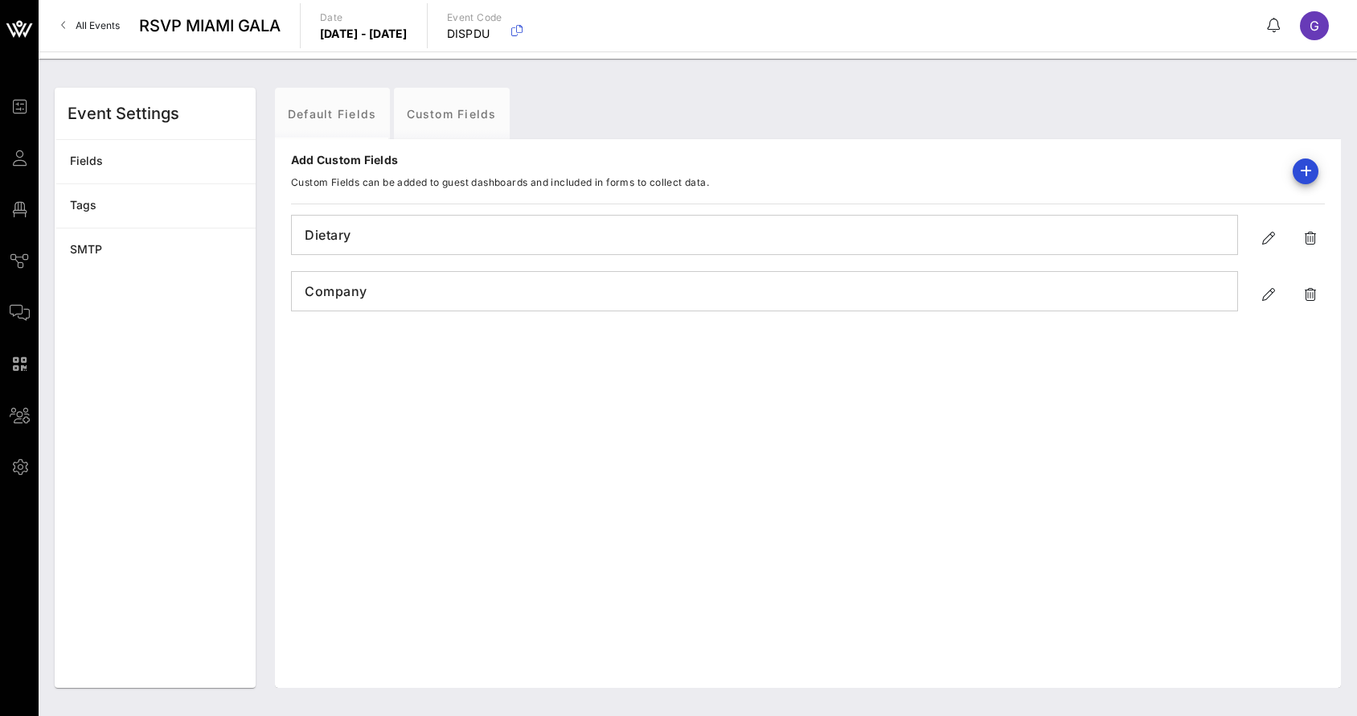
click at [404, 459] on div "Add Custom Fields Custom Fields can be added to guest dashboards and included i…" at bounding box center [808, 413] width 1066 height 548
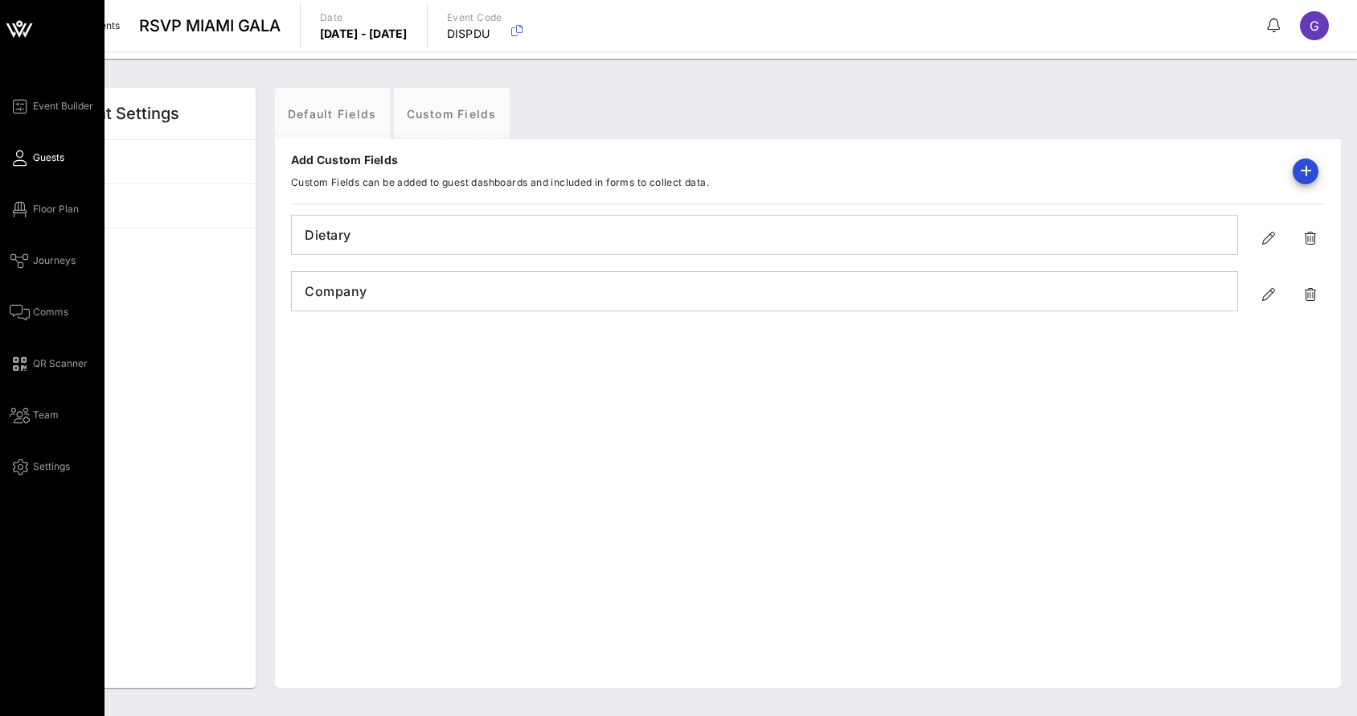
click at [33, 152] on span "Guests" at bounding box center [48, 157] width 31 height 14
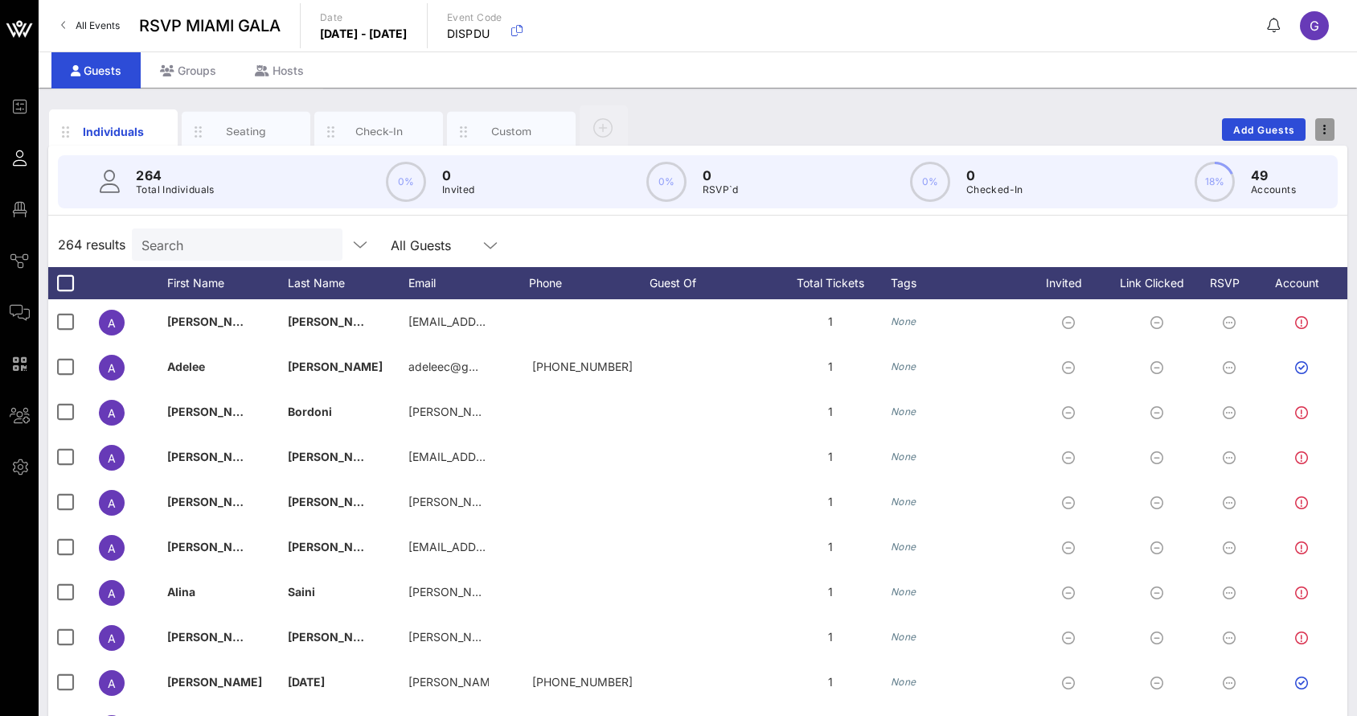
click at [1323, 128] on span "button" at bounding box center [1325, 129] width 19 height 11
click at [1296, 164] on div "Export To CSV" at bounding box center [1295, 157] width 77 height 26
drag, startPoint x: 1084, startPoint y: 65, endPoint x: 1061, endPoint y: 19, distance: 51.4
click at [1061, 19] on div "All Events RSVP [GEOGRAPHIC_DATA] GALA Date [DATE] - [DATE] Event Code DISPDU G" at bounding box center [698, 25] width 1319 height 51
